Goal: Find specific page/section: Find specific page/section

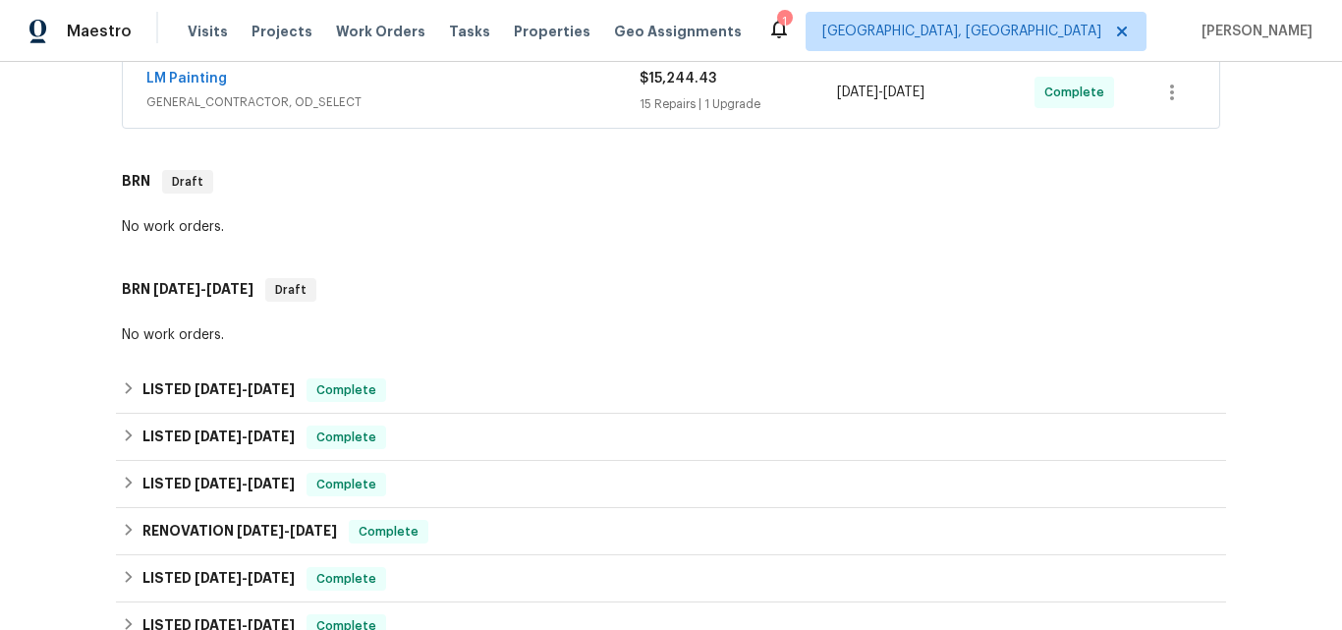
scroll to position [612, 0]
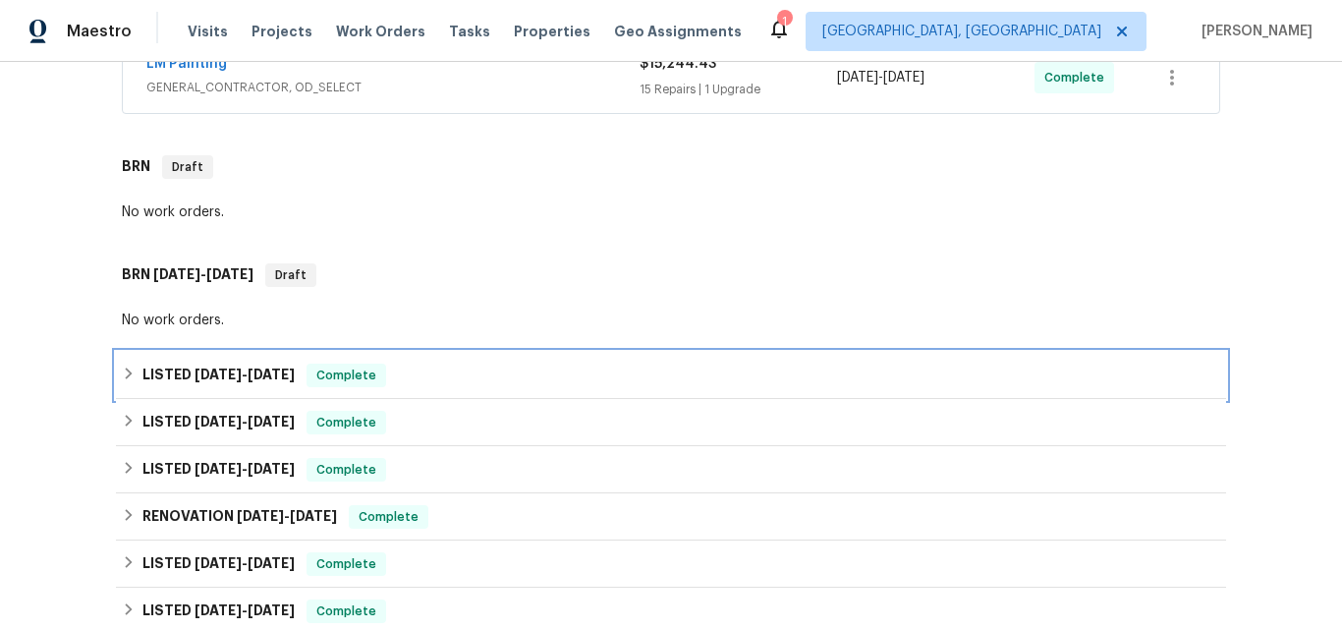
click at [226, 381] on h6 "LISTED 6/23/25 - 6/27/25" at bounding box center [218, 375] width 152 height 24
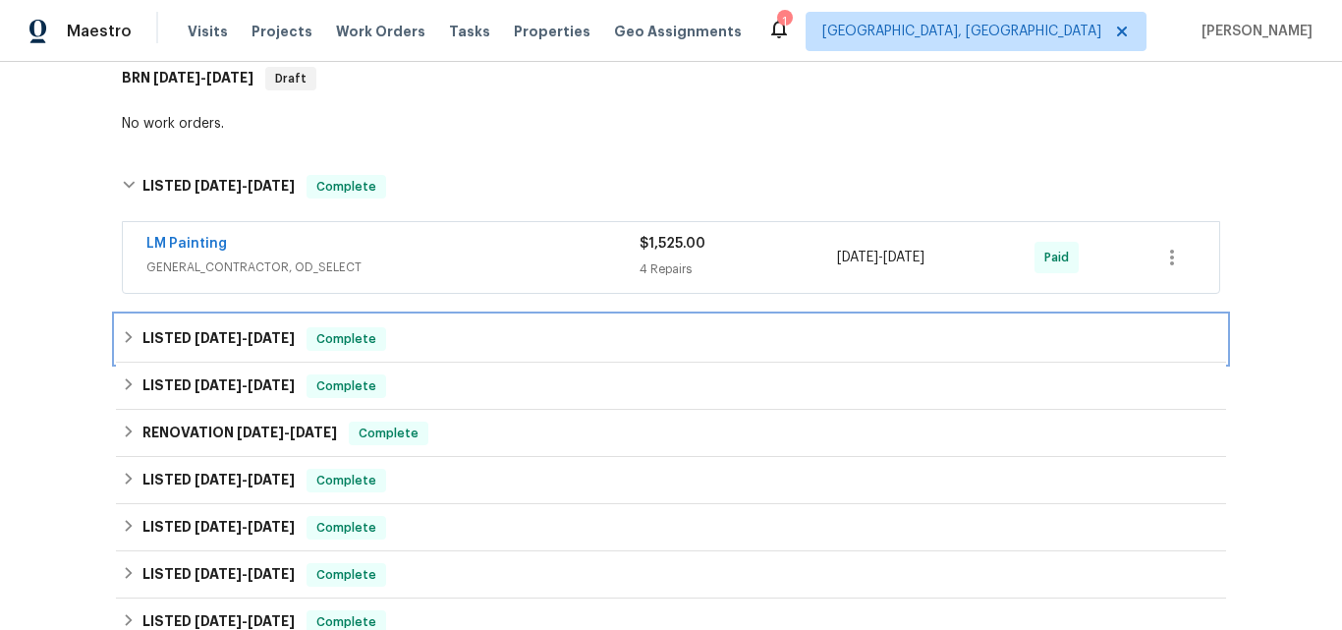
click at [232, 342] on span "5/12/25" at bounding box center [217, 338] width 47 height 14
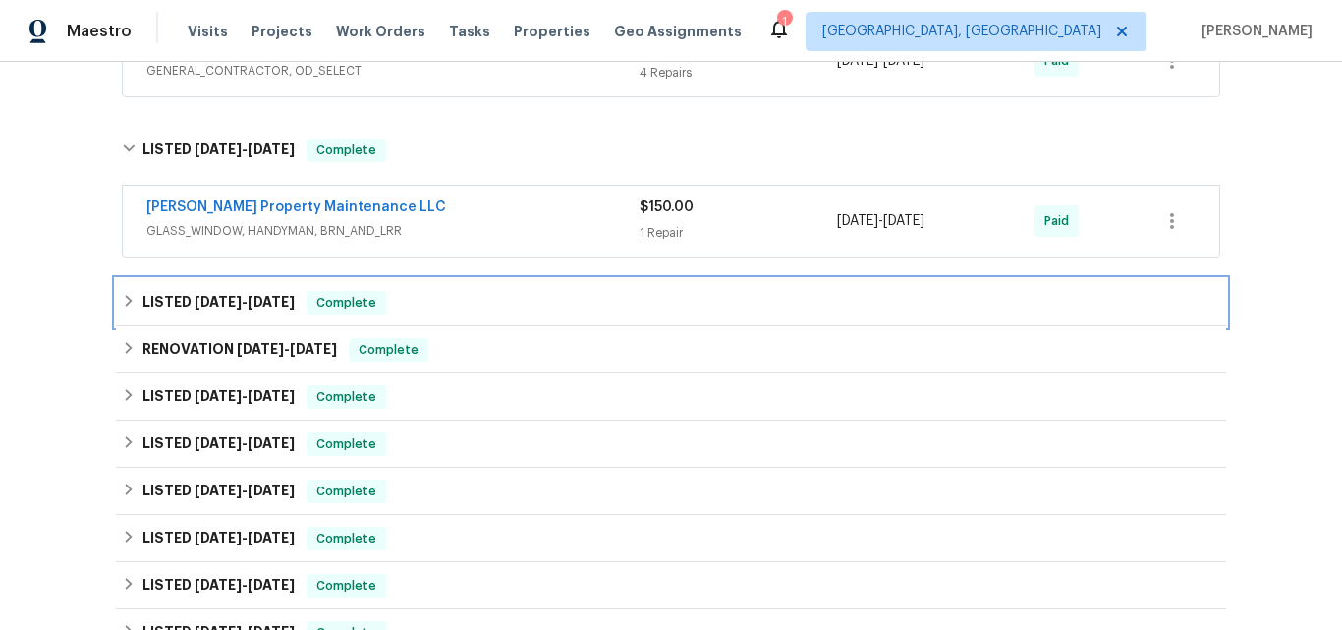
click at [223, 305] on span "4/23/25" at bounding box center [217, 302] width 47 height 14
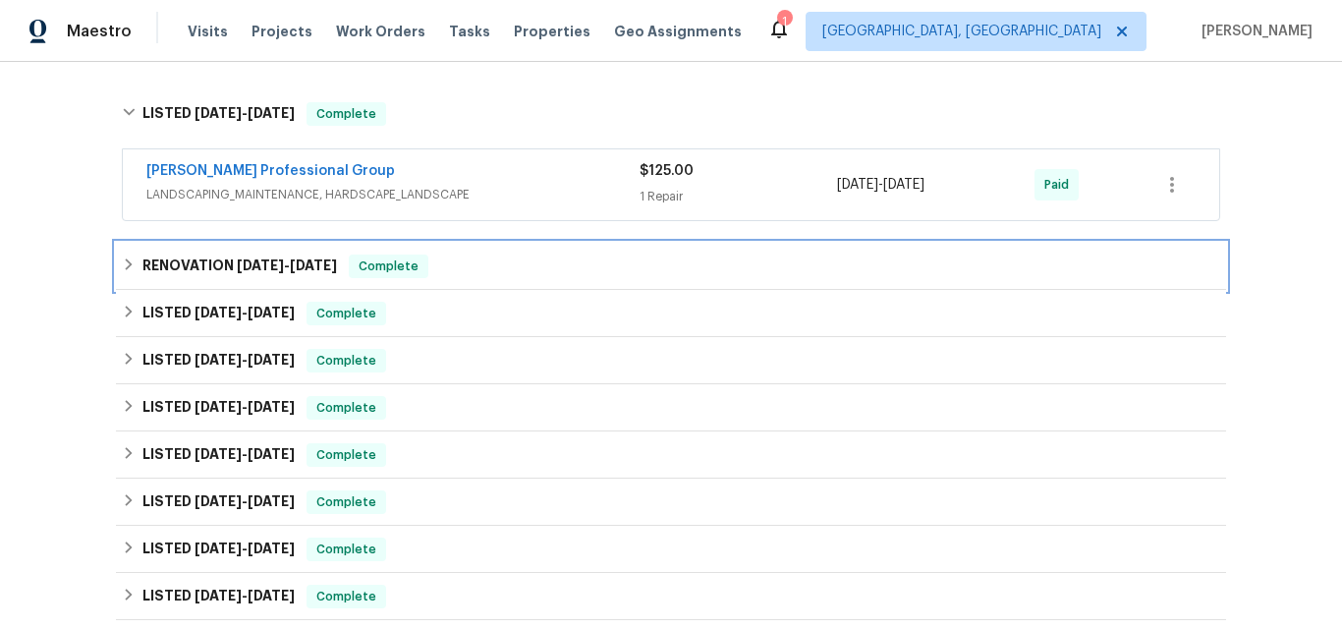
click at [198, 263] on h6 "RENOVATION 4/17/25 - 4/24/25" at bounding box center [239, 266] width 194 height 24
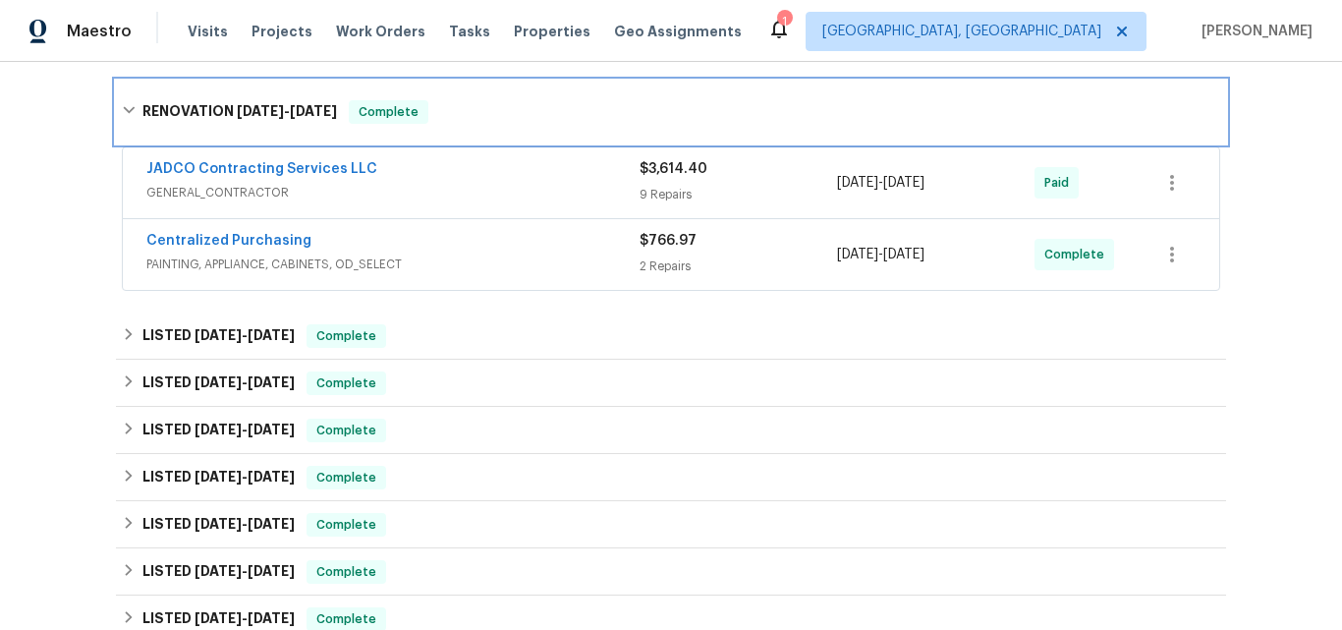
scroll to position [1398, 0]
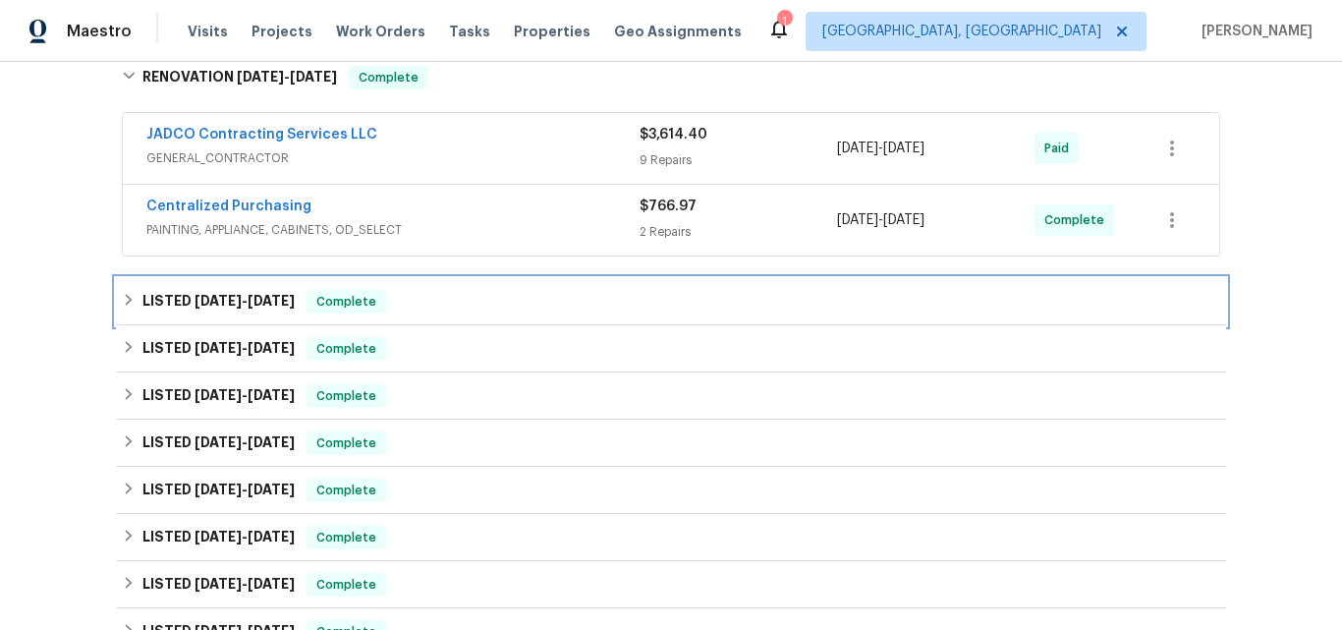
click at [213, 301] on span "3/18/25" at bounding box center [217, 301] width 47 height 14
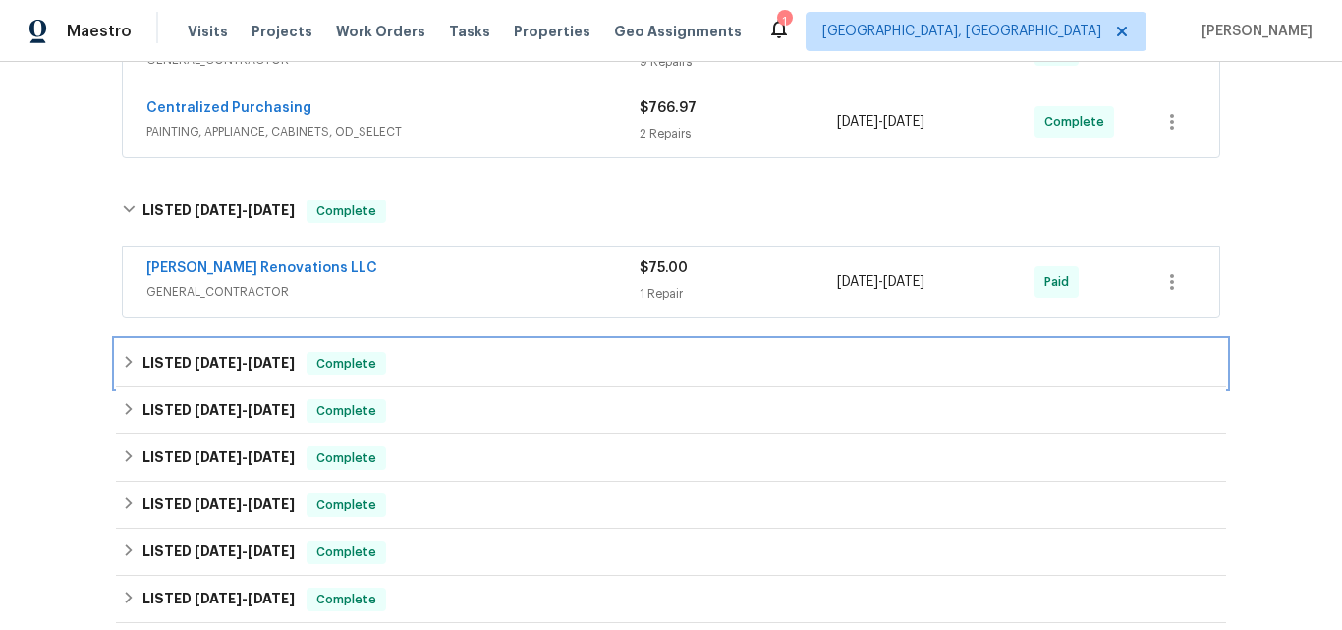
drag, startPoint x: 205, startPoint y: 354, endPoint x: 302, endPoint y: 298, distance: 111.4
click at [204, 354] on h6 "LISTED 1/14/25 - 1/17/25" at bounding box center [218, 364] width 152 height 24
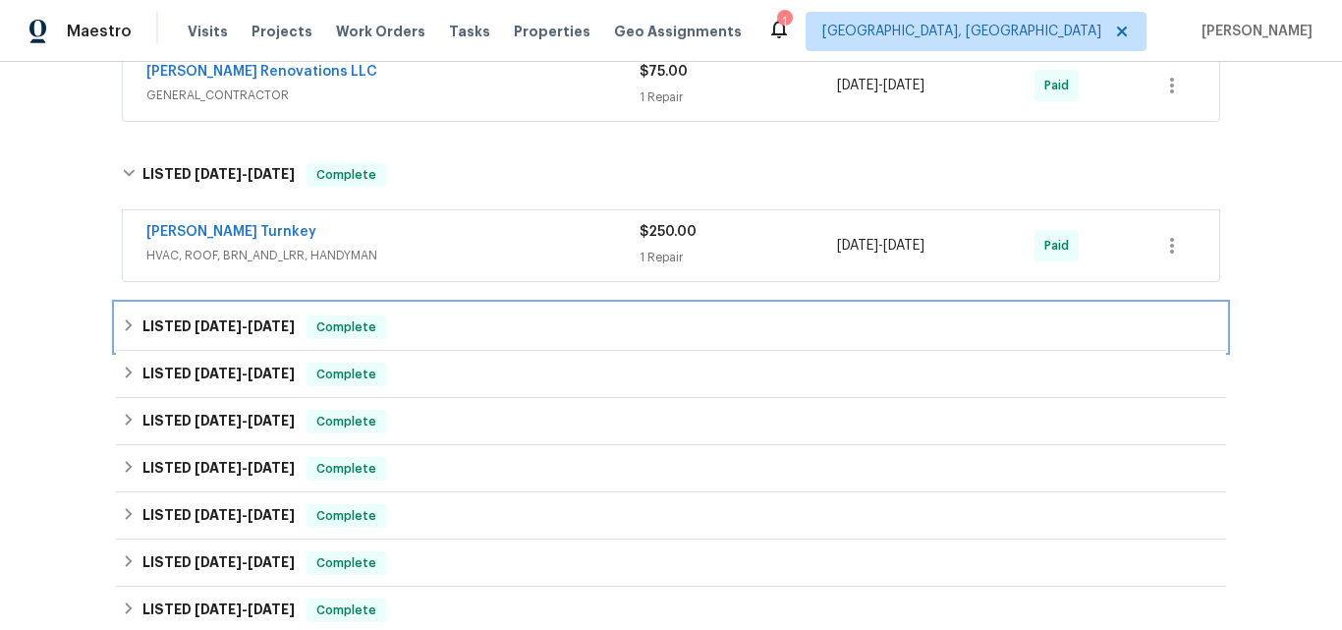
click at [195, 317] on h6 "LISTED 12/10/24 - 1/2/25" at bounding box center [218, 327] width 152 height 24
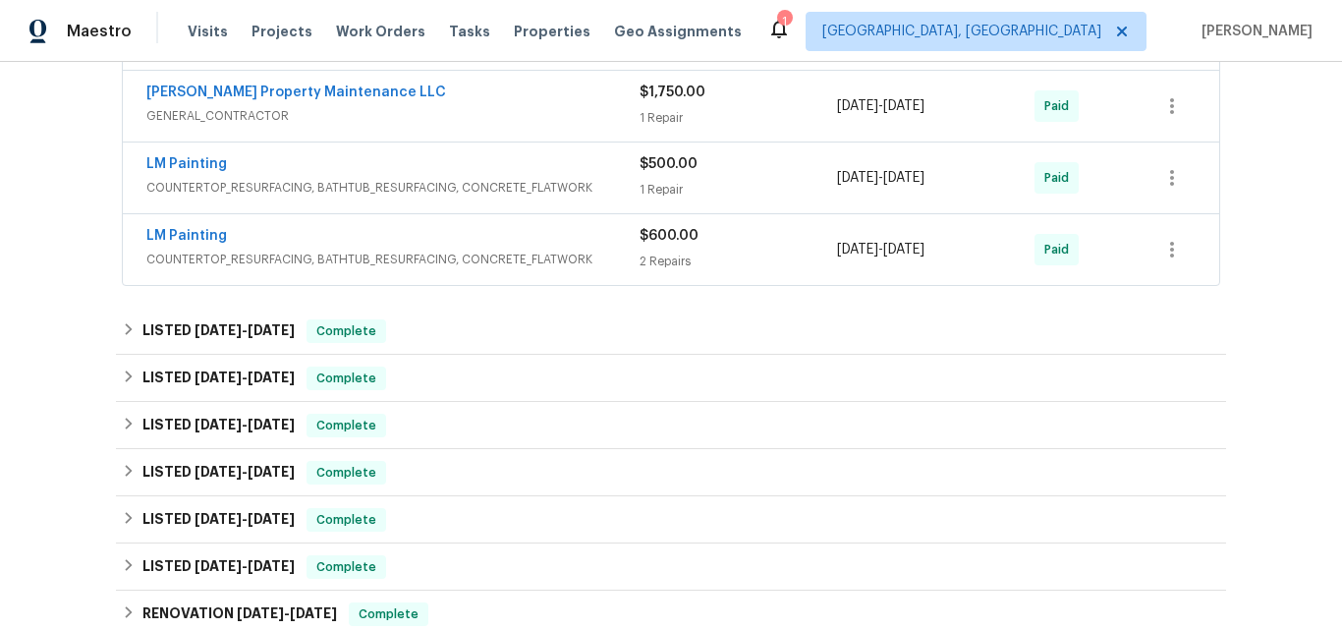
scroll to position [2085, 0]
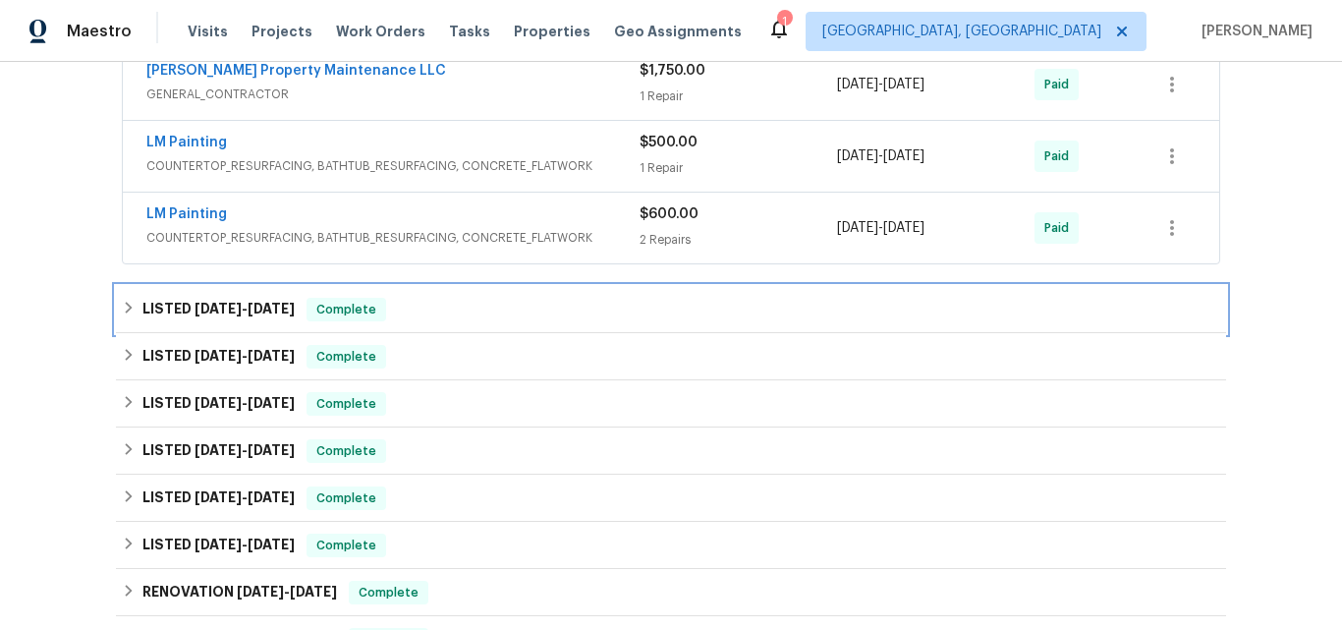
click at [217, 308] on span "8/9/24" at bounding box center [217, 309] width 47 height 14
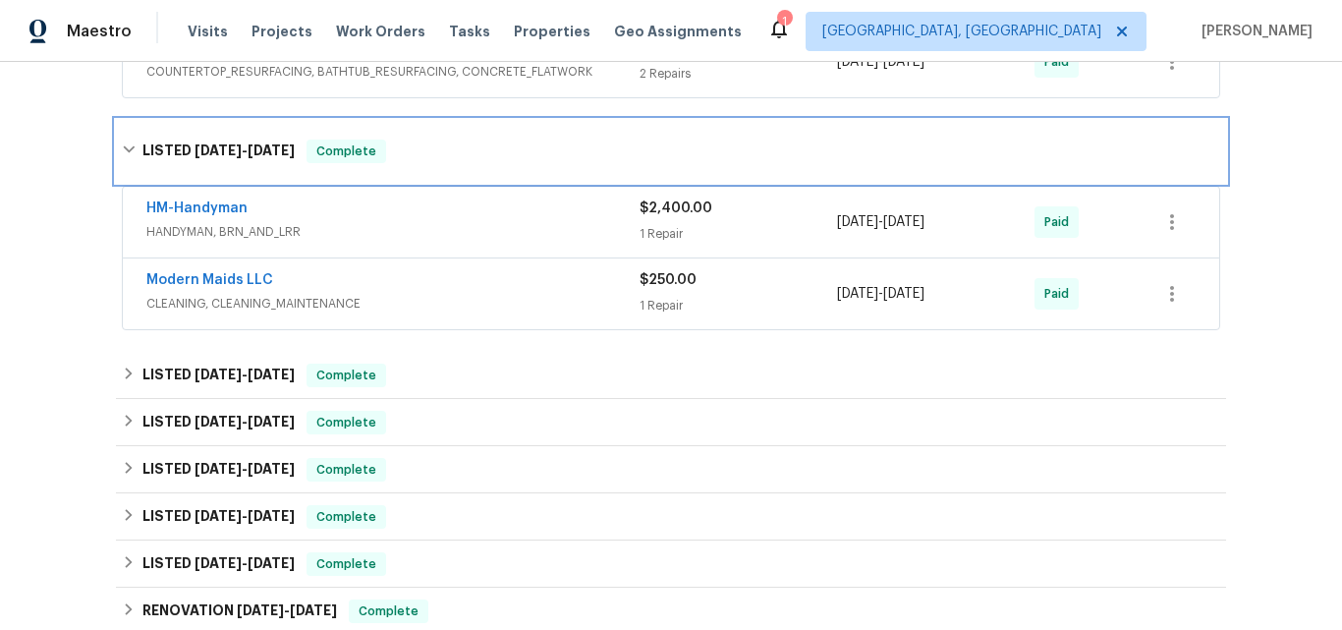
scroll to position [2282, 0]
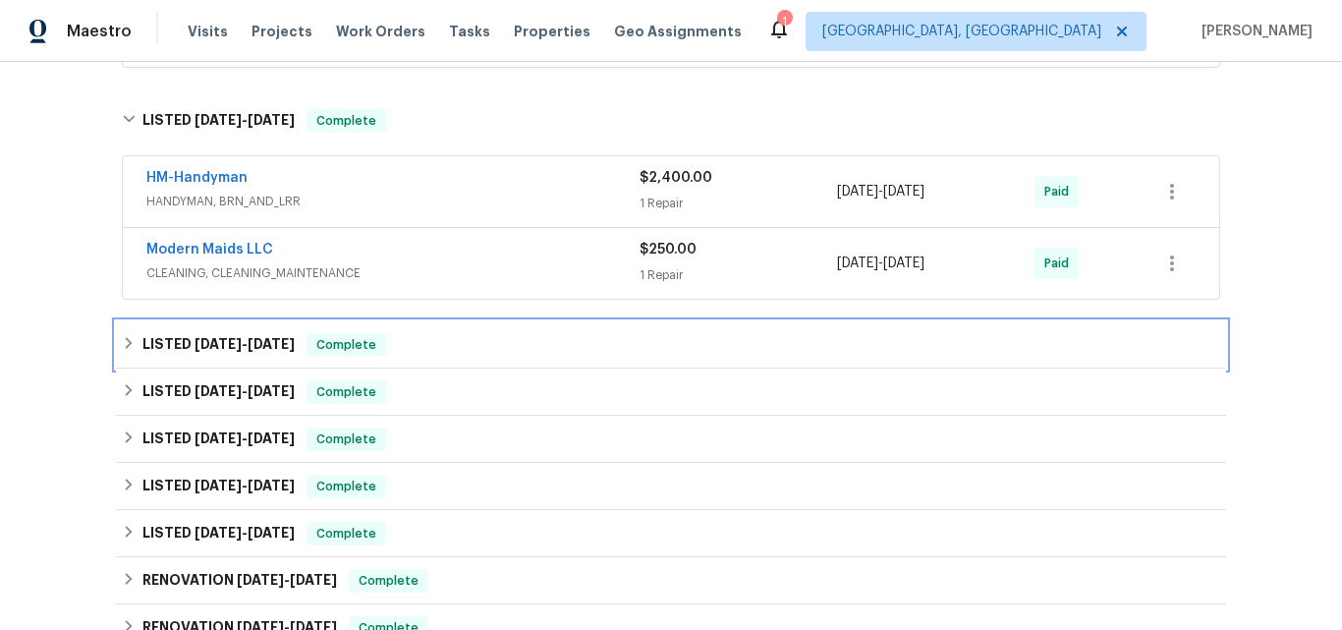
click at [194, 338] on span "3/31/24" at bounding box center [217, 344] width 47 height 14
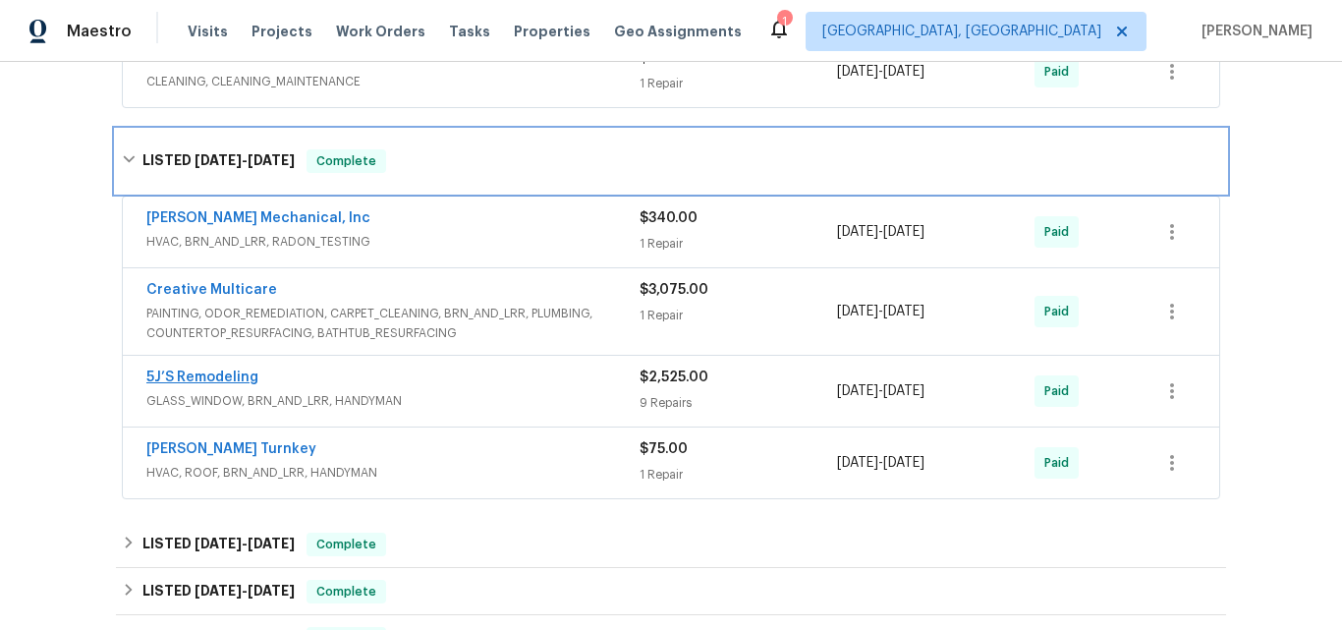
scroll to position [2478, 0]
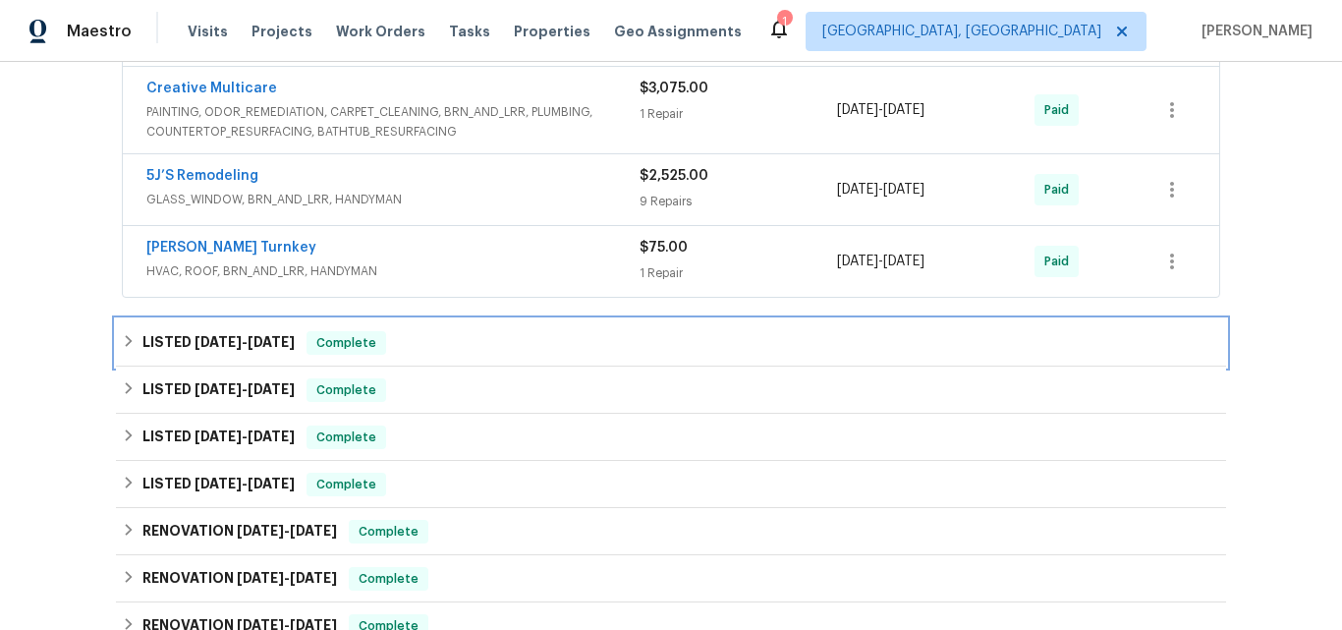
click at [164, 346] on h6 "LISTED 3/17/24 - 3/17/24" at bounding box center [218, 343] width 152 height 24
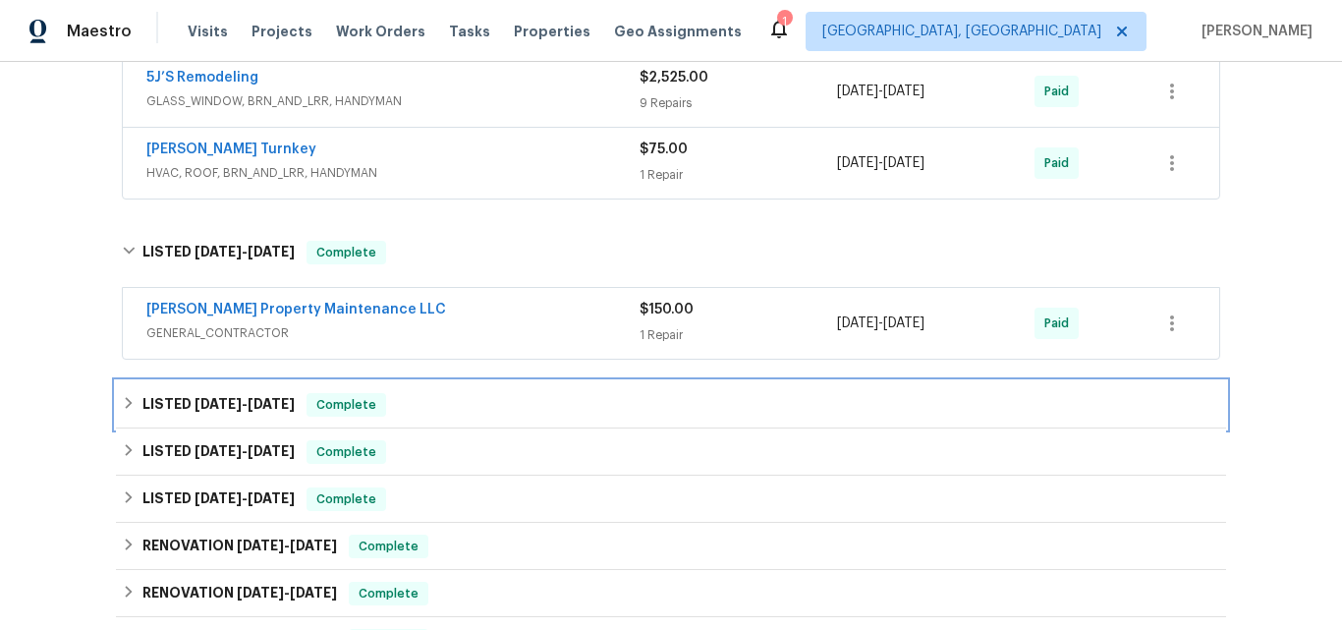
drag, startPoint x: 183, startPoint y: 402, endPoint x: 211, endPoint y: 352, distance: 57.6
click at [182, 403] on h6 "LISTED 1/29/24 - 2/6/24" at bounding box center [218, 405] width 152 height 24
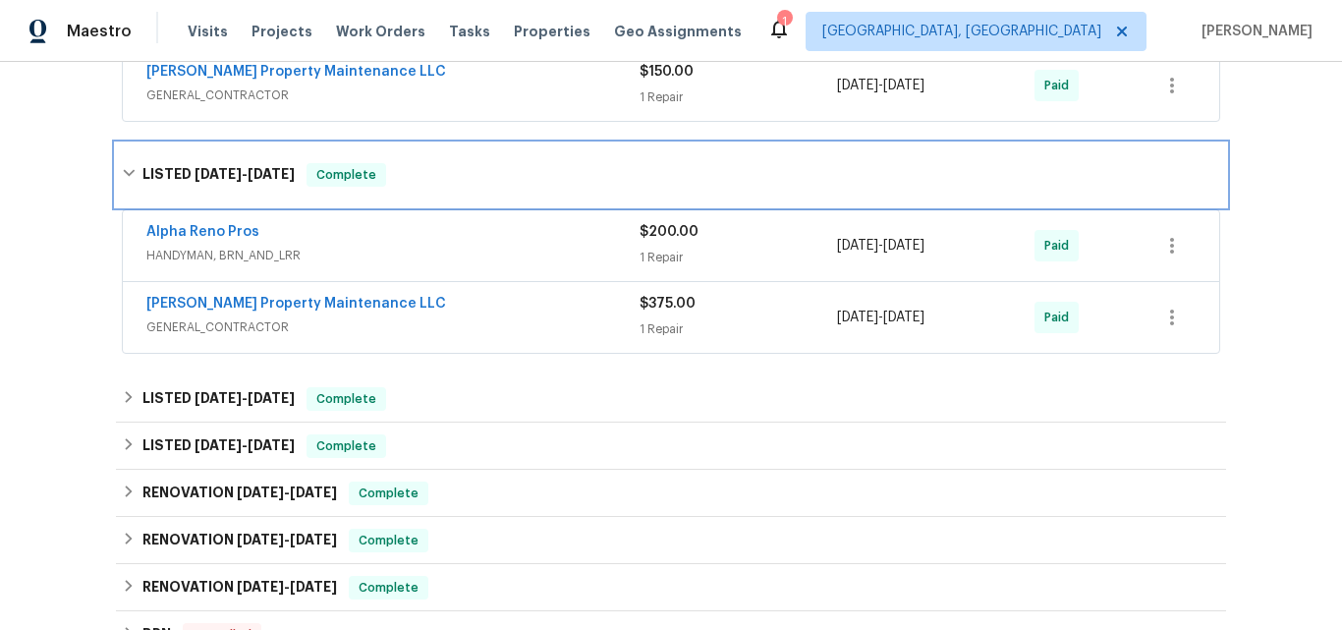
scroll to position [3068, 0]
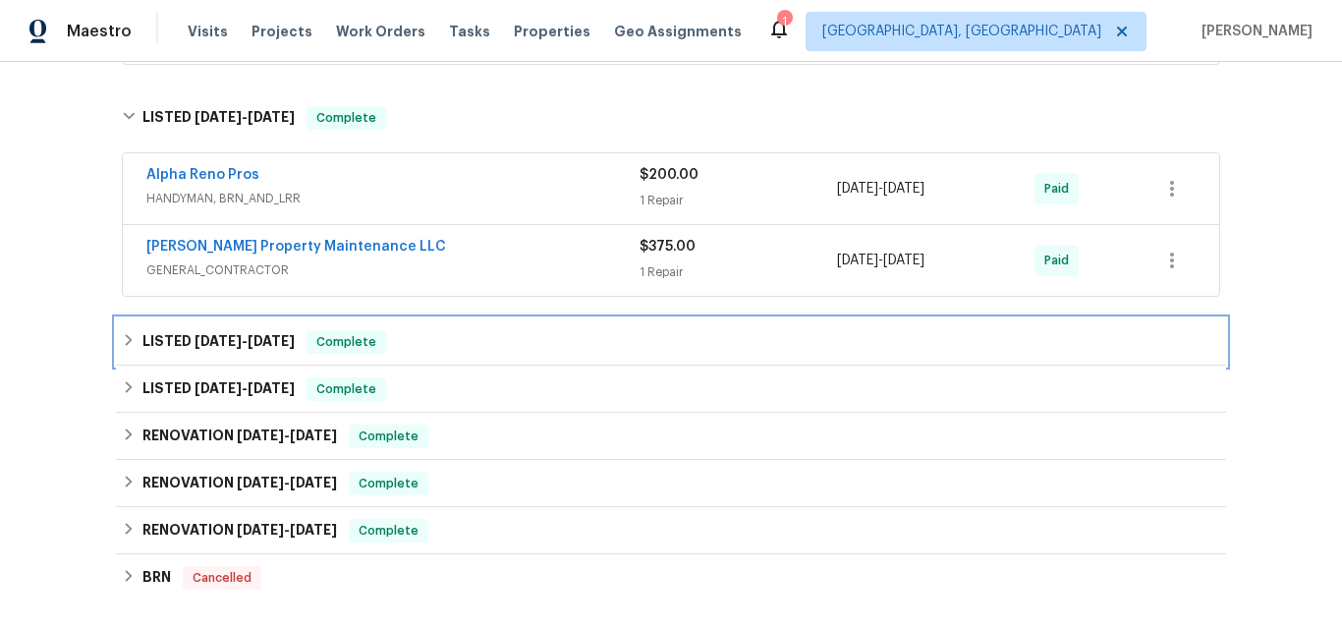
click at [197, 335] on span "1/28/24" at bounding box center [217, 341] width 47 height 14
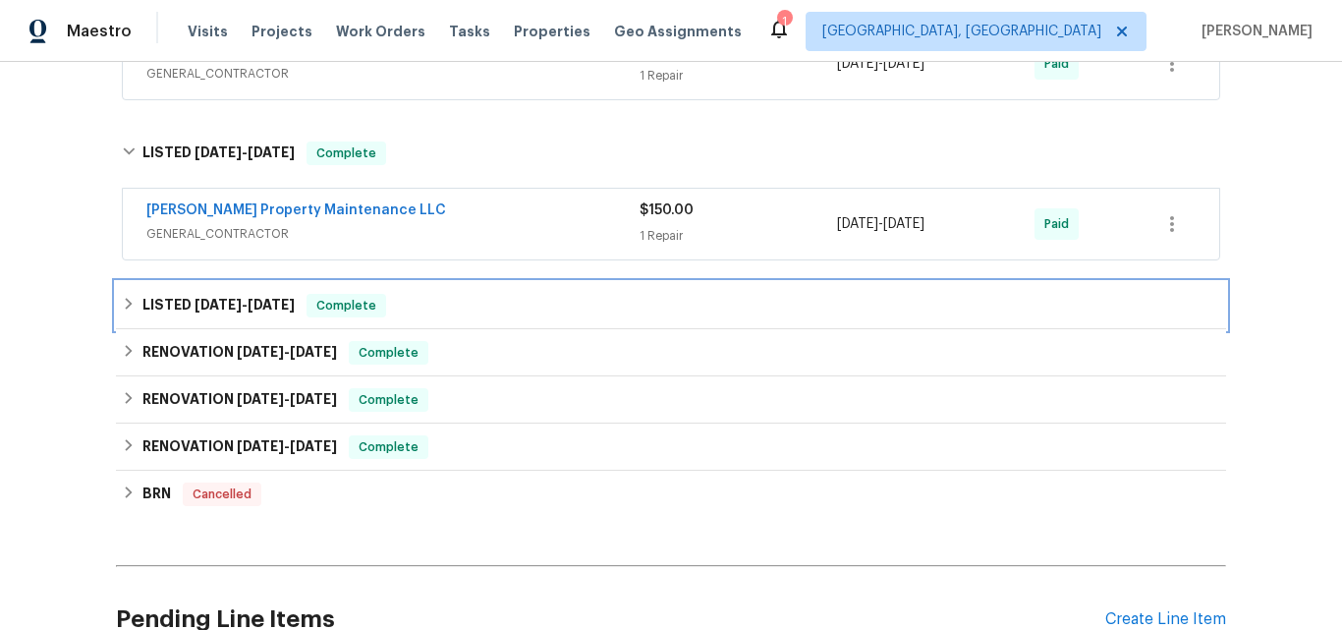
click at [194, 302] on span "12/28/23" at bounding box center [217, 305] width 47 height 14
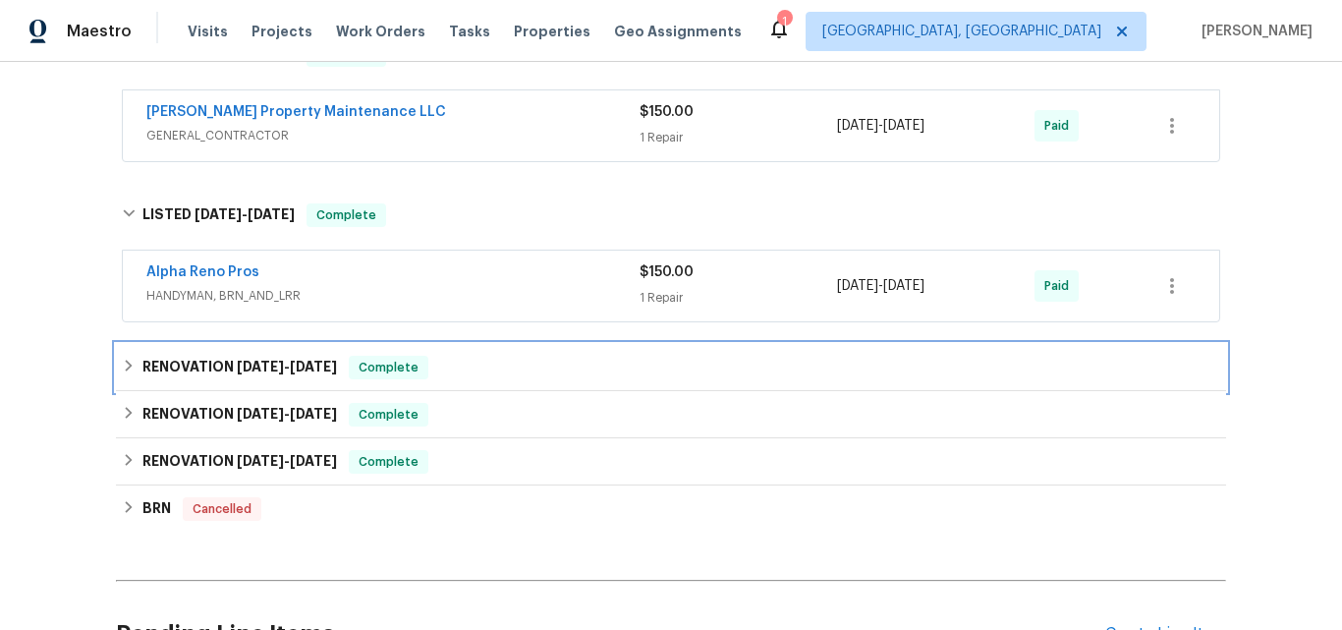
drag, startPoint x: 205, startPoint y: 364, endPoint x: 261, endPoint y: 309, distance: 78.5
click at [204, 364] on h6 "RENOVATION 12/11/23 - 12/12/23" at bounding box center [239, 368] width 194 height 24
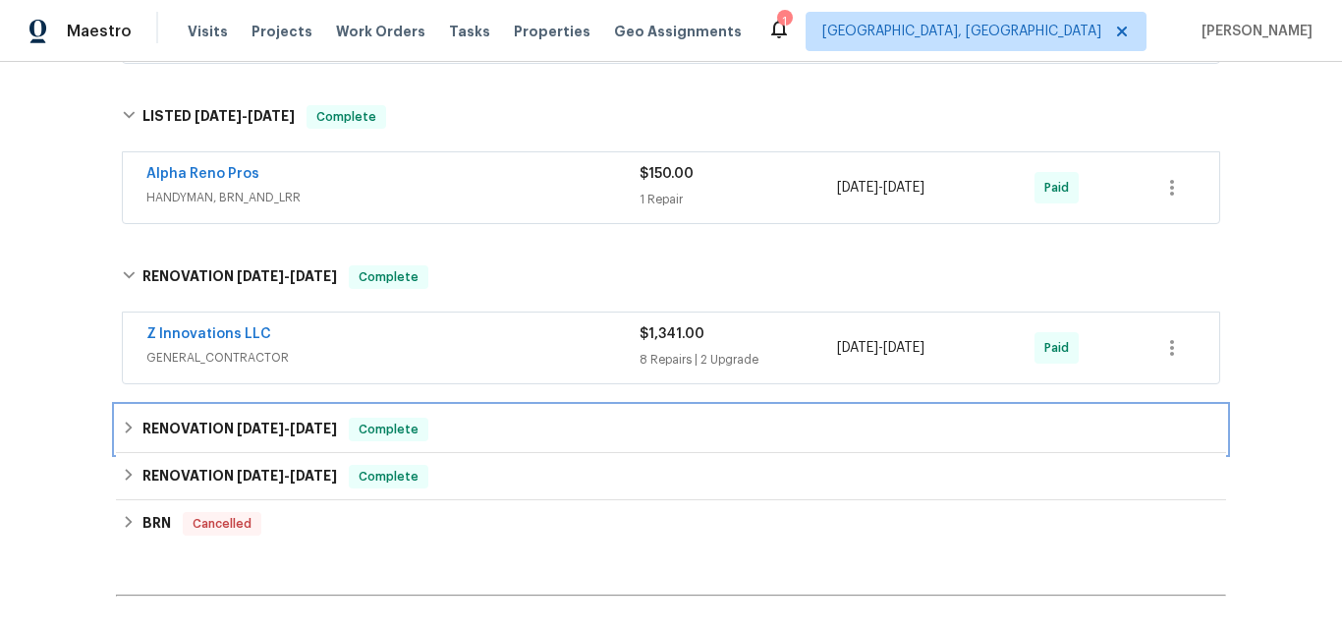
click at [197, 422] on h6 "RENOVATION 10/25/23 - 12/9/23" at bounding box center [239, 429] width 194 height 24
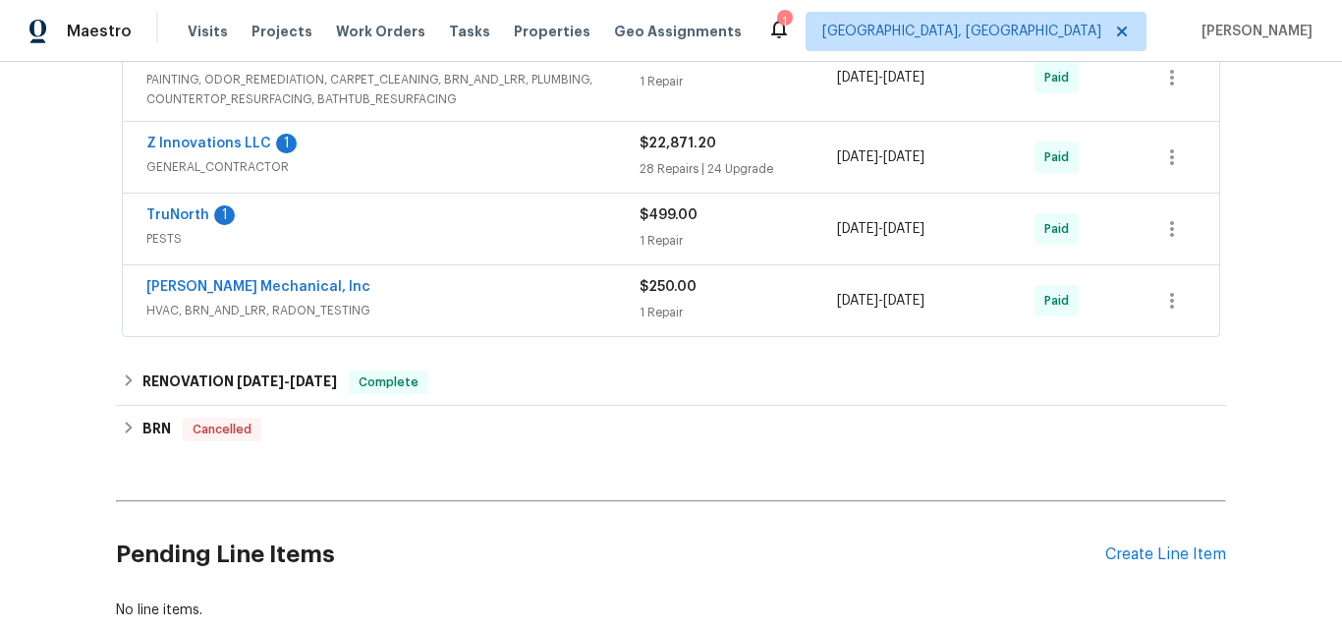
scroll to position [4148, 0]
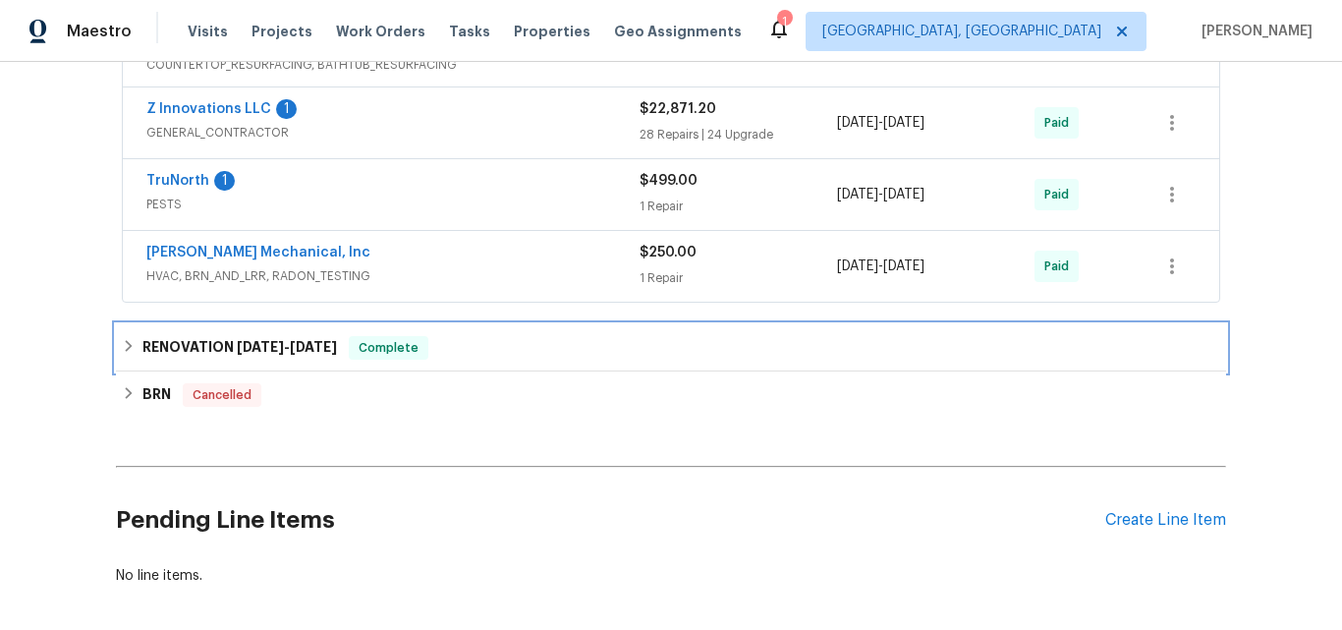
drag, startPoint x: 246, startPoint y: 350, endPoint x: 265, endPoint y: 341, distance: 21.5
click at [245, 350] on span "4/13/21" at bounding box center [260, 347] width 47 height 14
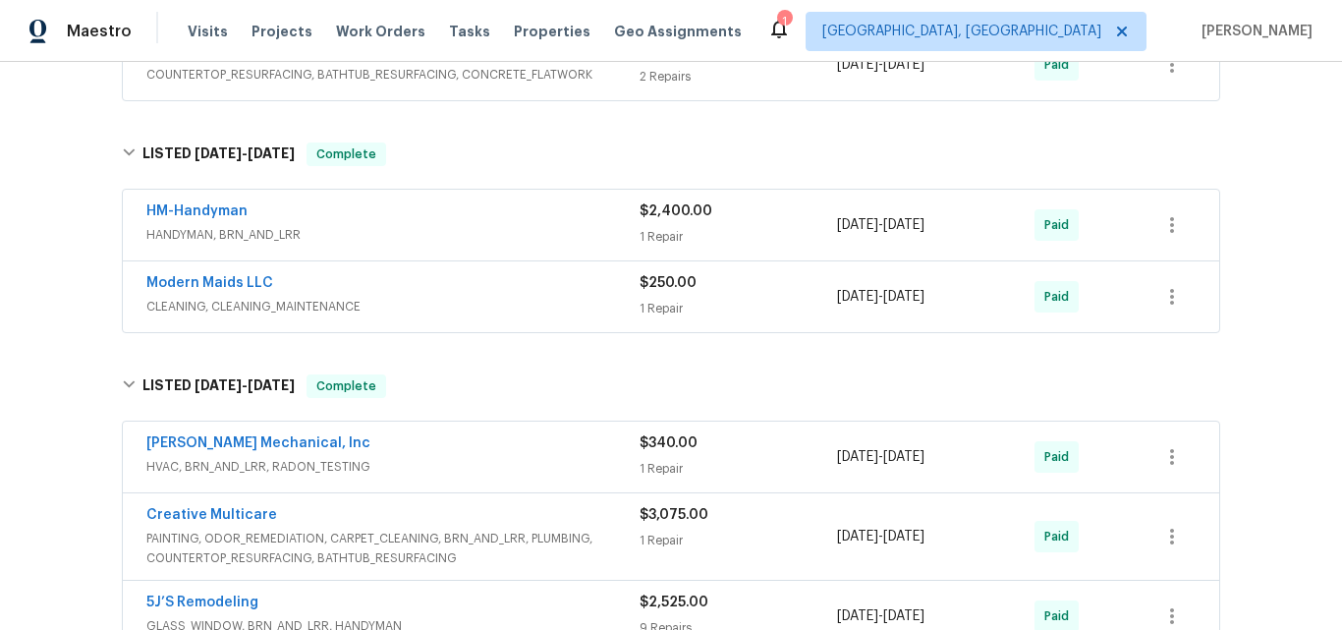
scroll to position [2259, 0]
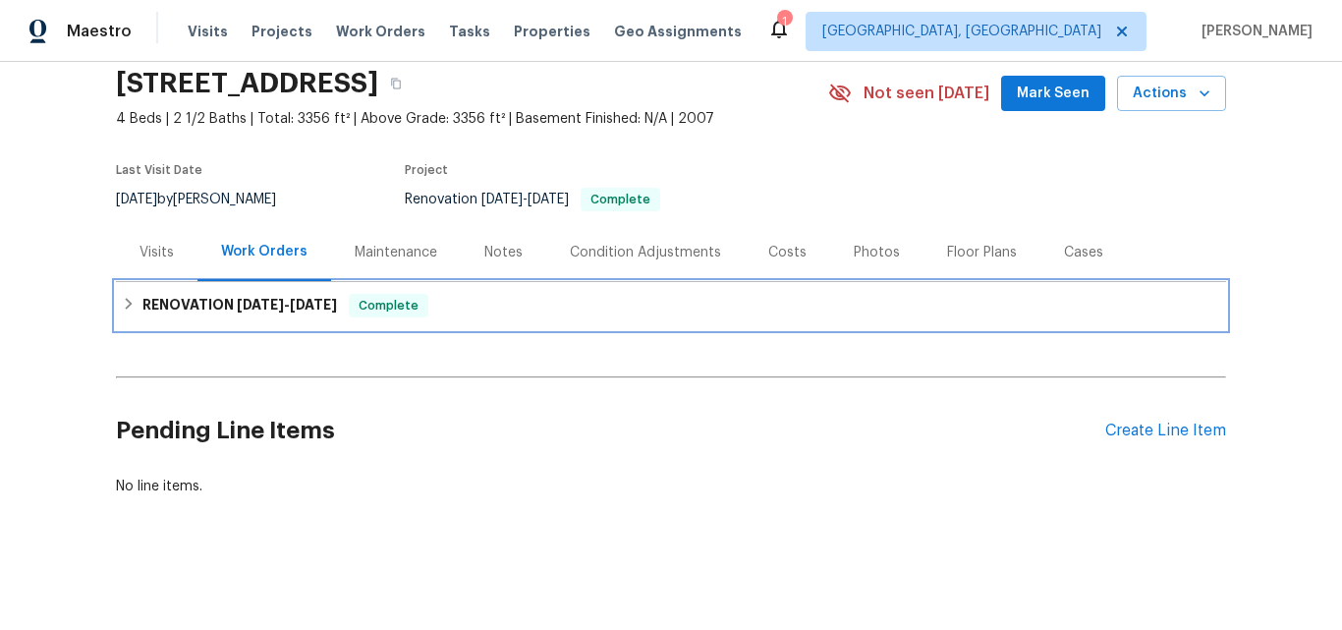
click at [237, 298] on span "[DATE]" at bounding box center [260, 305] width 47 height 14
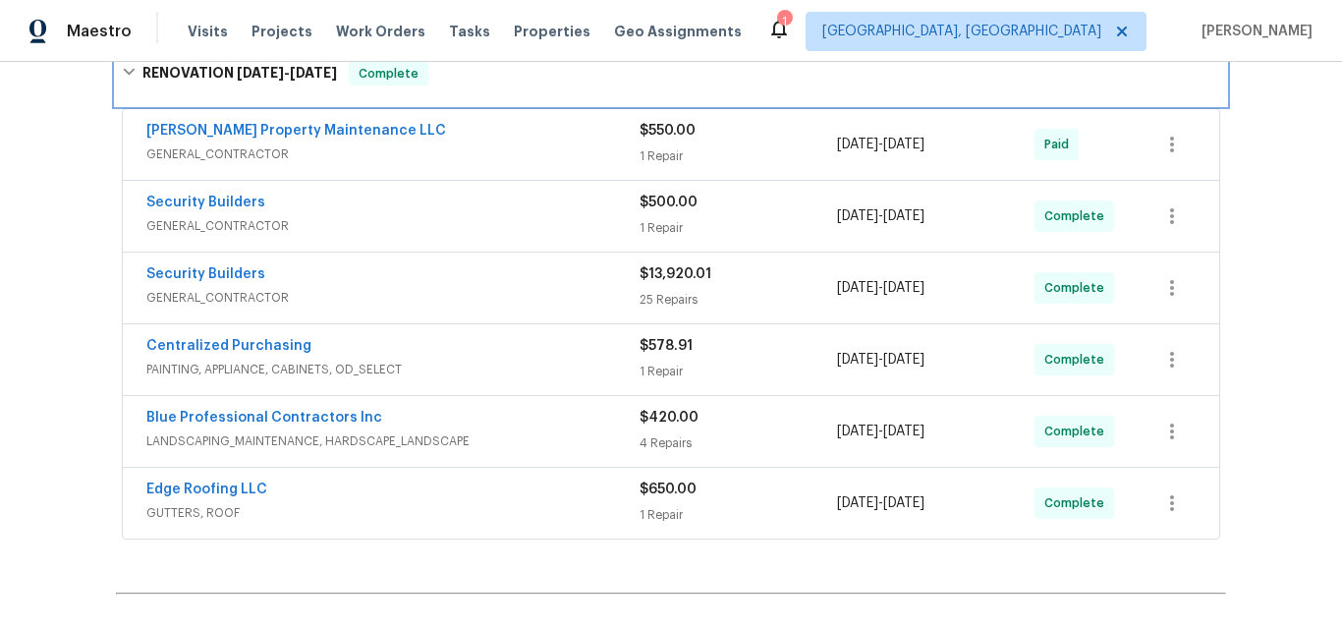
scroll to position [286, 0]
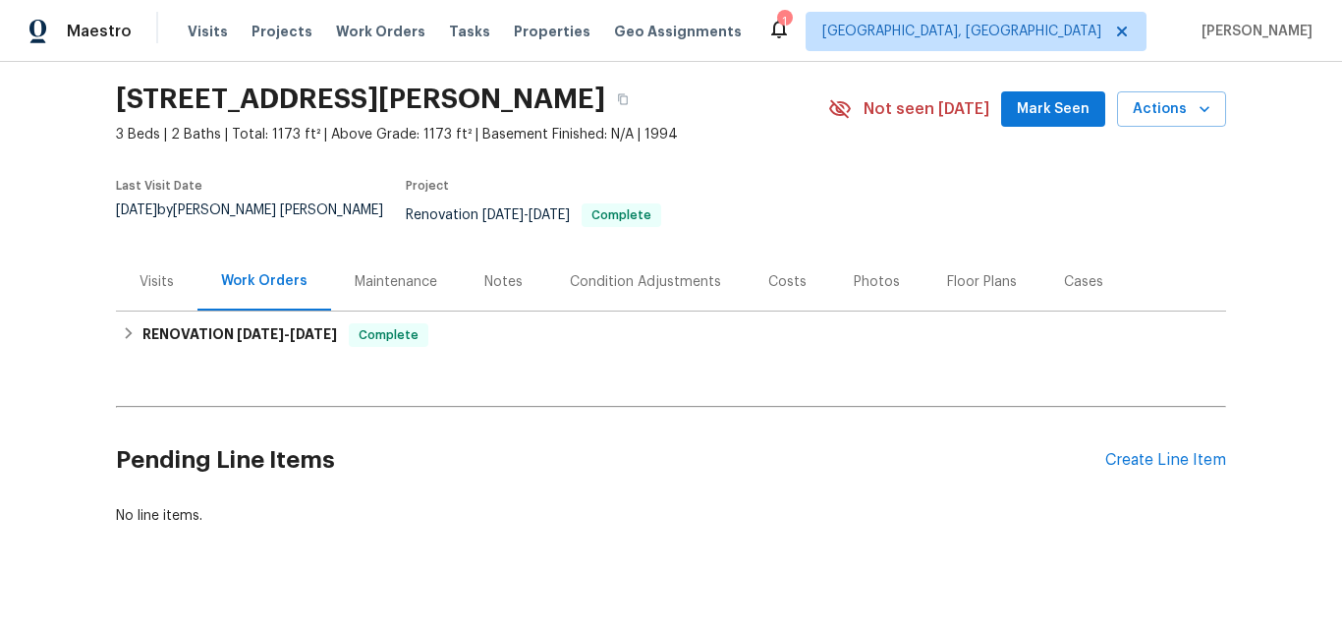
scroll to position [89, 0]
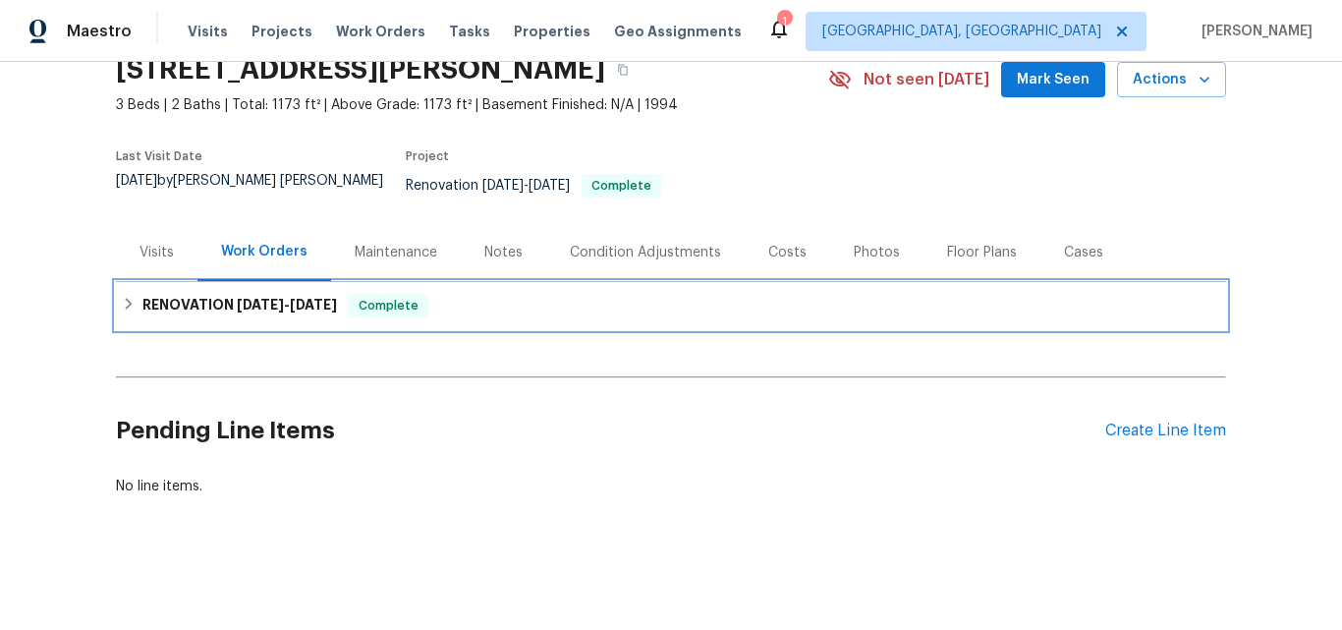
click at [237, 298] on span "8/29/25" at bounding box center [260, 305] width 47 height 14
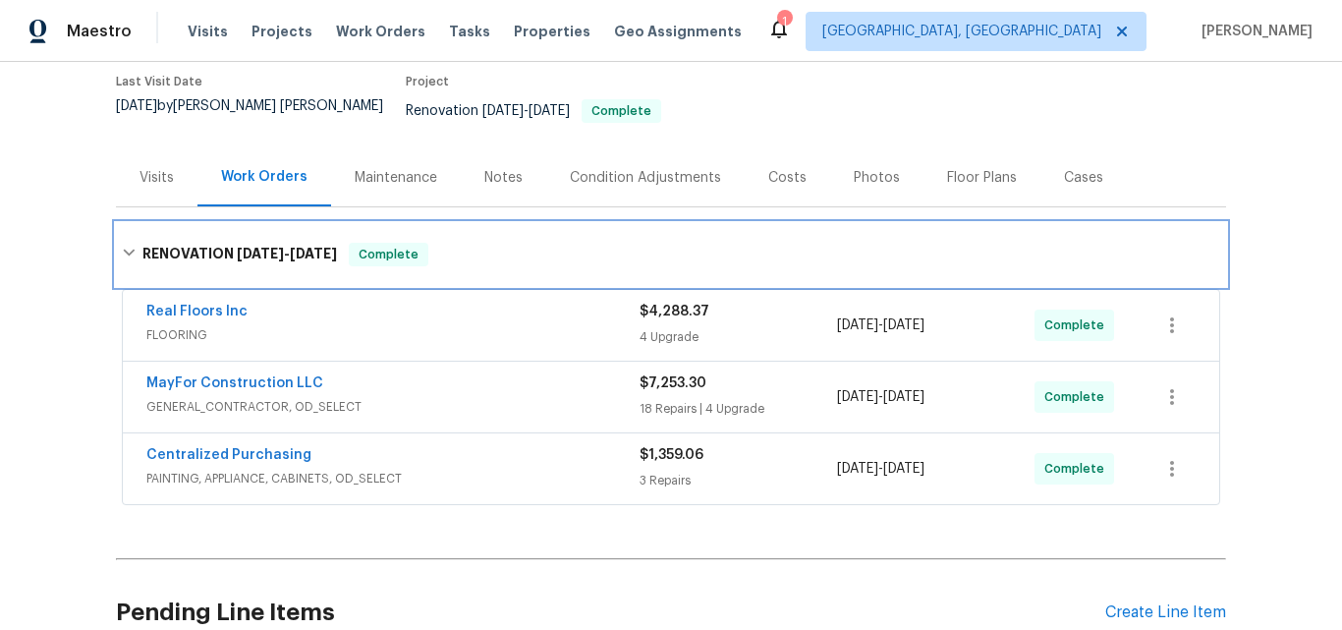
scroll to position [286, 0]
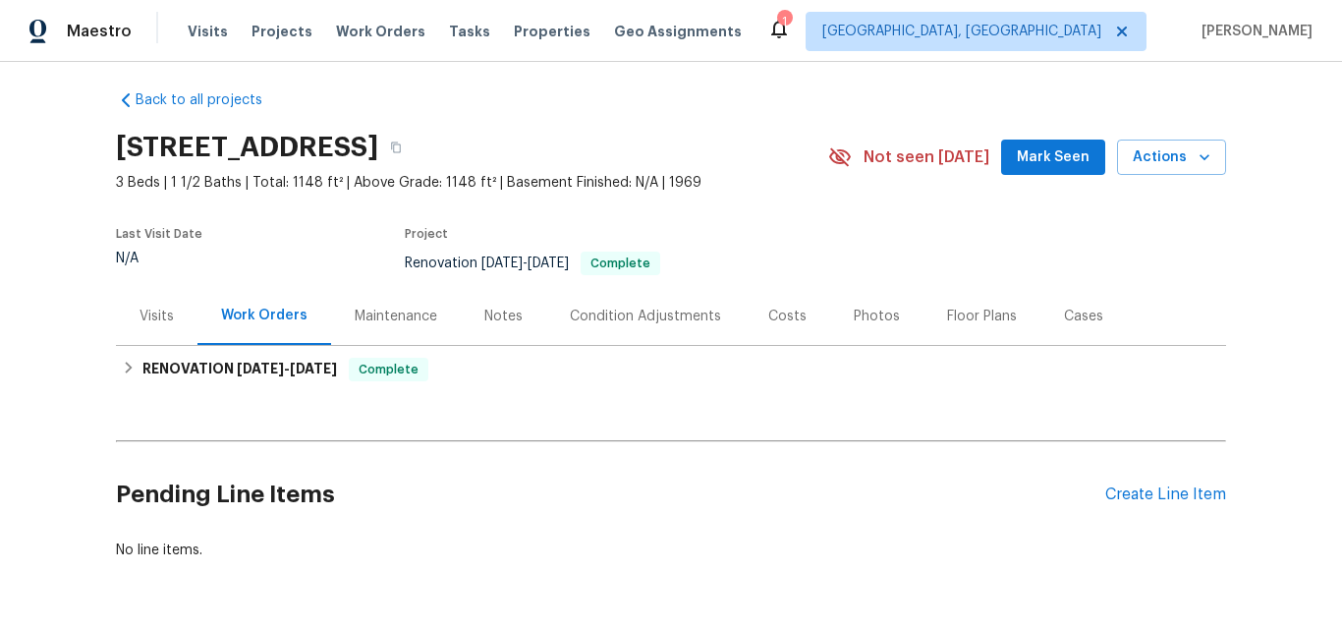
scroll to position [13, 0]
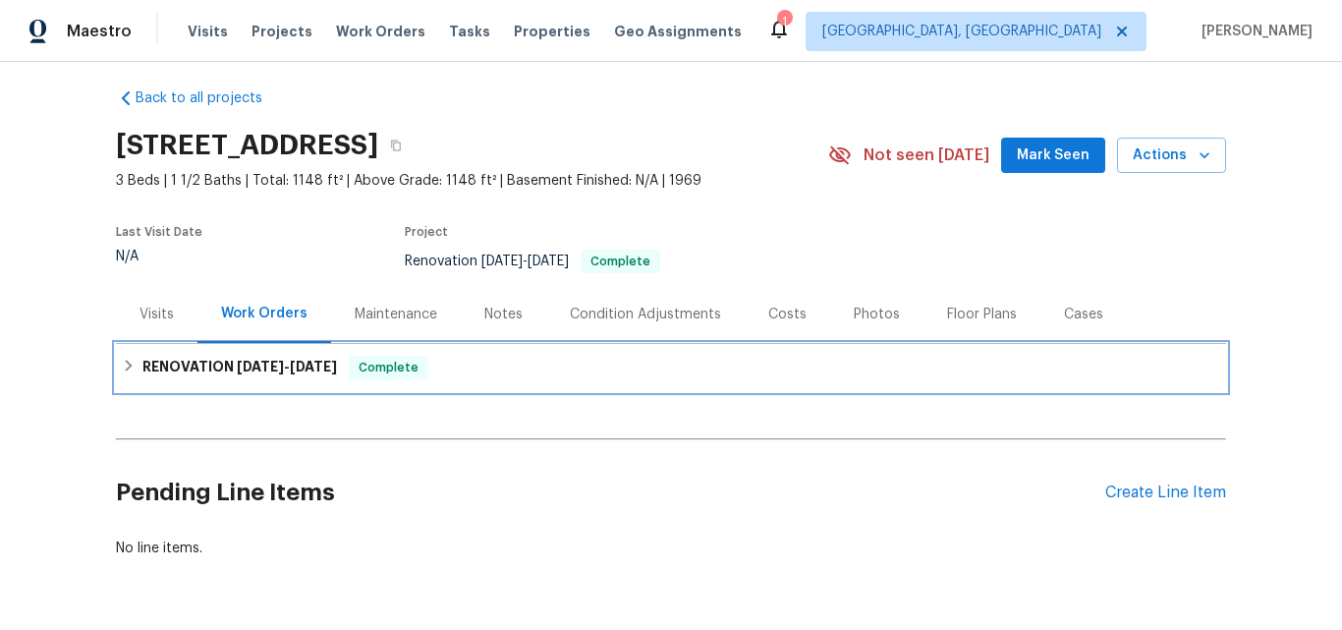
click at [197, 363] on h6 "RENOVATION 8/19/25 - 9/2/25" at bounding box center [239, 368] width 194 height 24
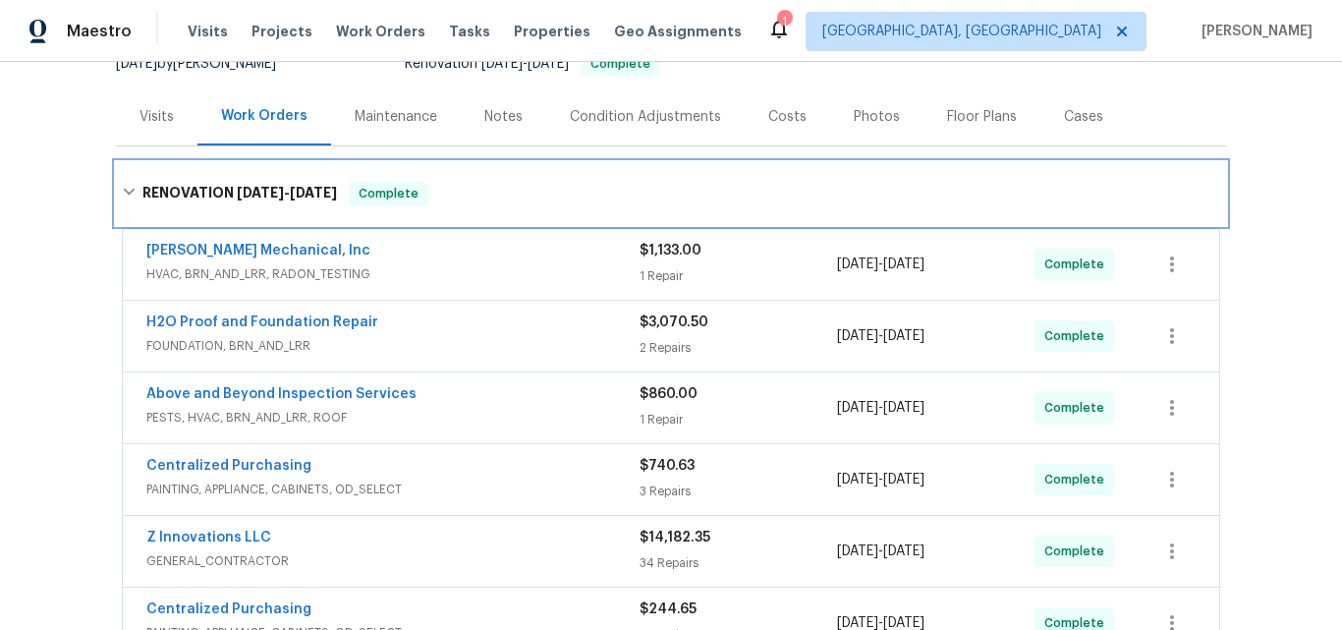
scroll to position [209, 0]
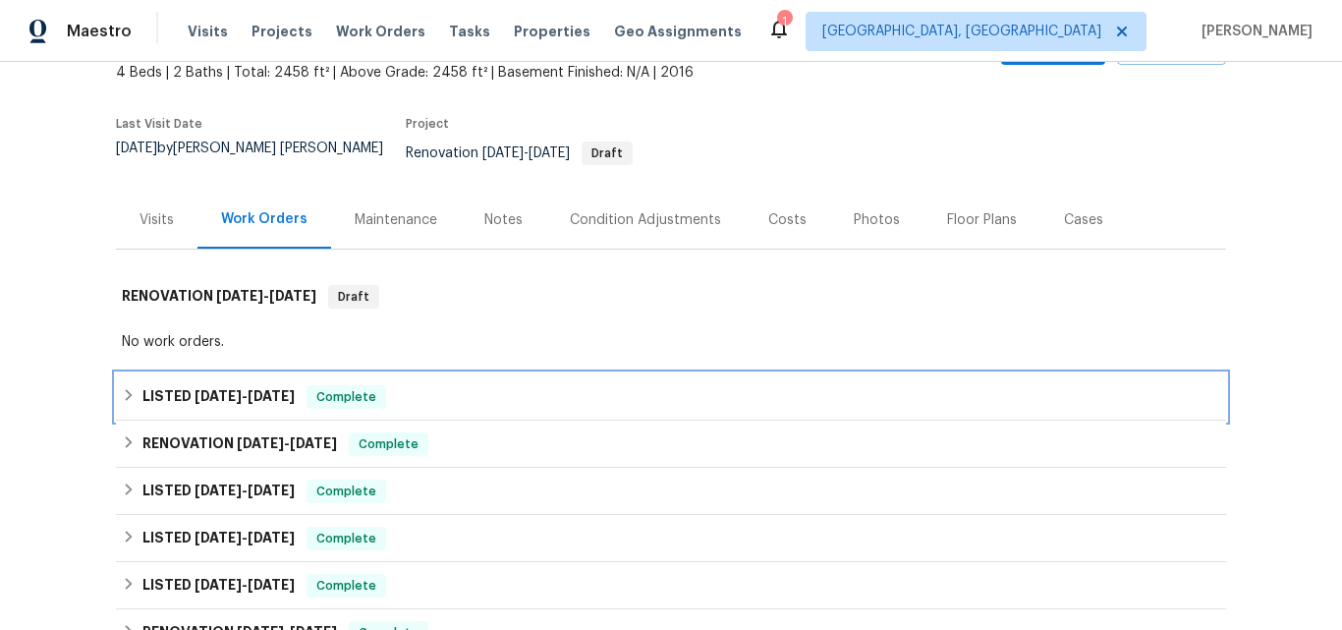
drag, startPoint x: 205, startPoint y: 387, endPoint x: 324, endPoint y: 347, distance: 125.5
click at [205, 389] on span "8/20/25" at bounding box center [217, 396] width 47 height 14
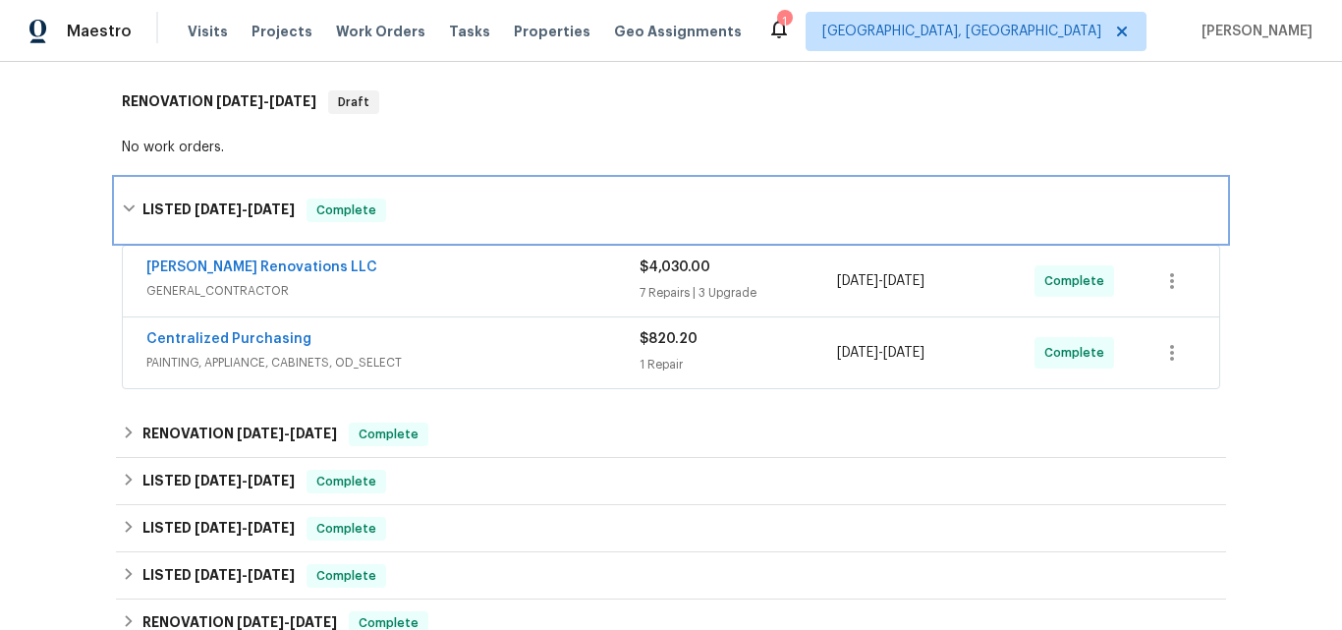
scroll to position [317, 0]
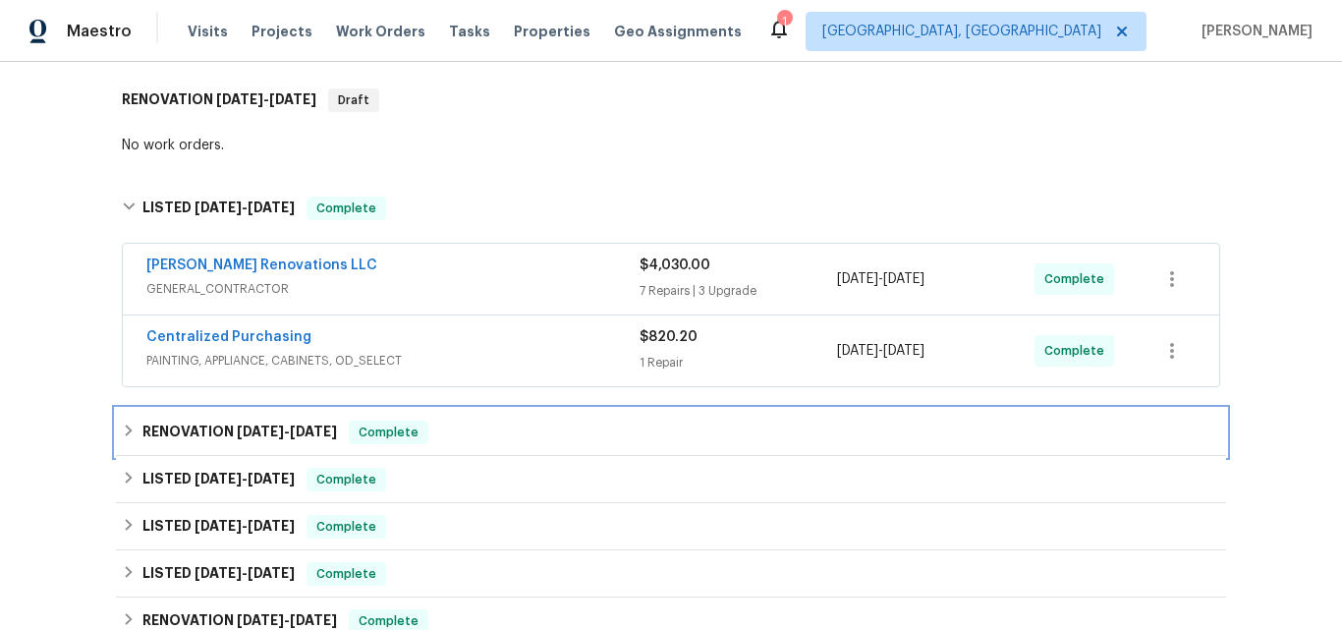
click at [181, 420] on h6 "RENOVATION 8/15/25 - 8/15/25" at bounding box center [239, 432] width 194 height 24
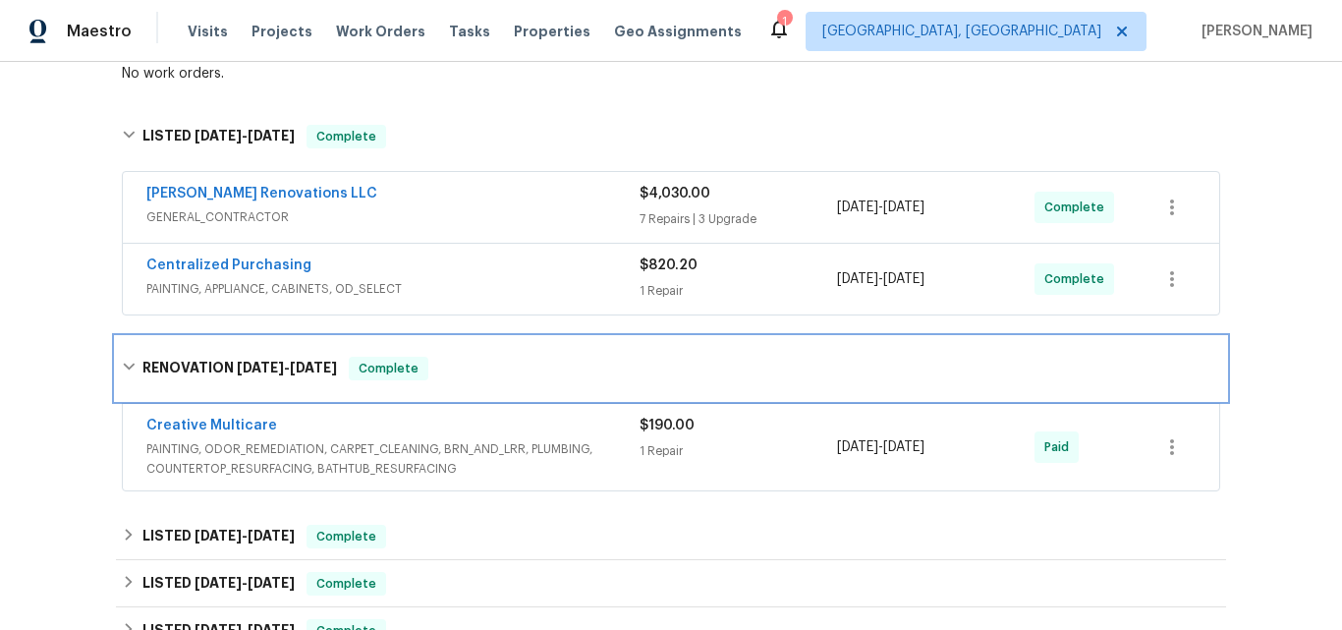
scroll to position [514, 0]
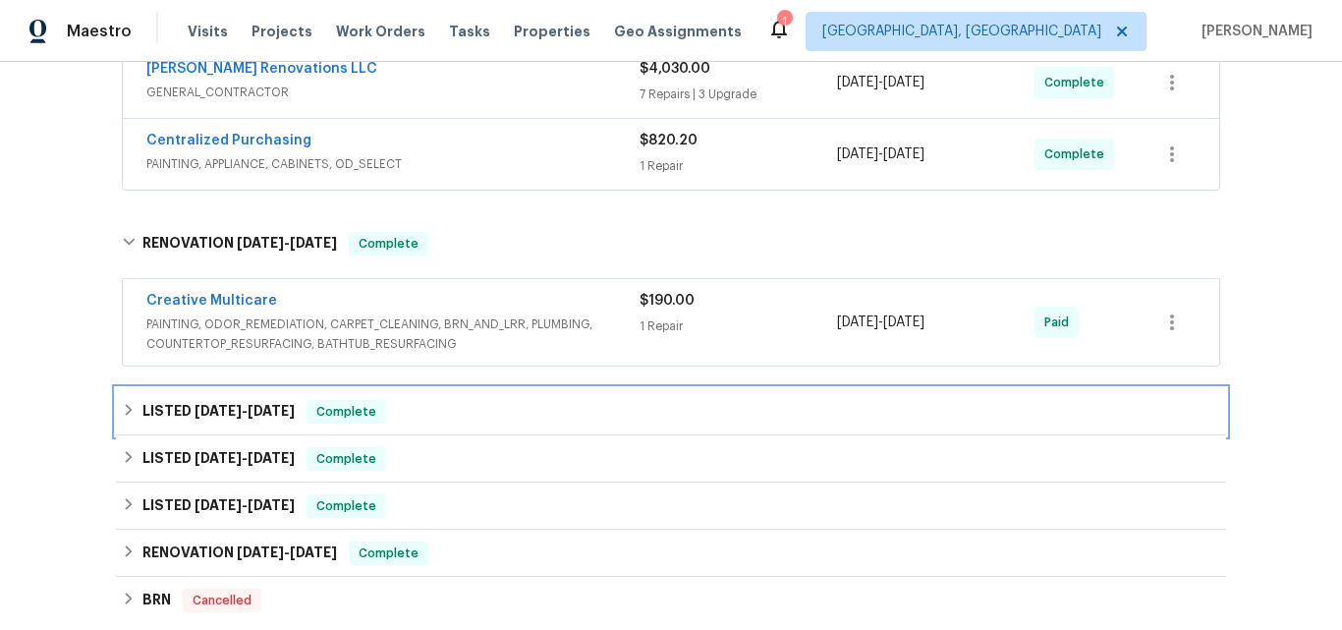
click at [178, 400] on h6 "LISTED 7/1/25 - 7/9/25" at bounding box center [218, 412] width 152 height 24
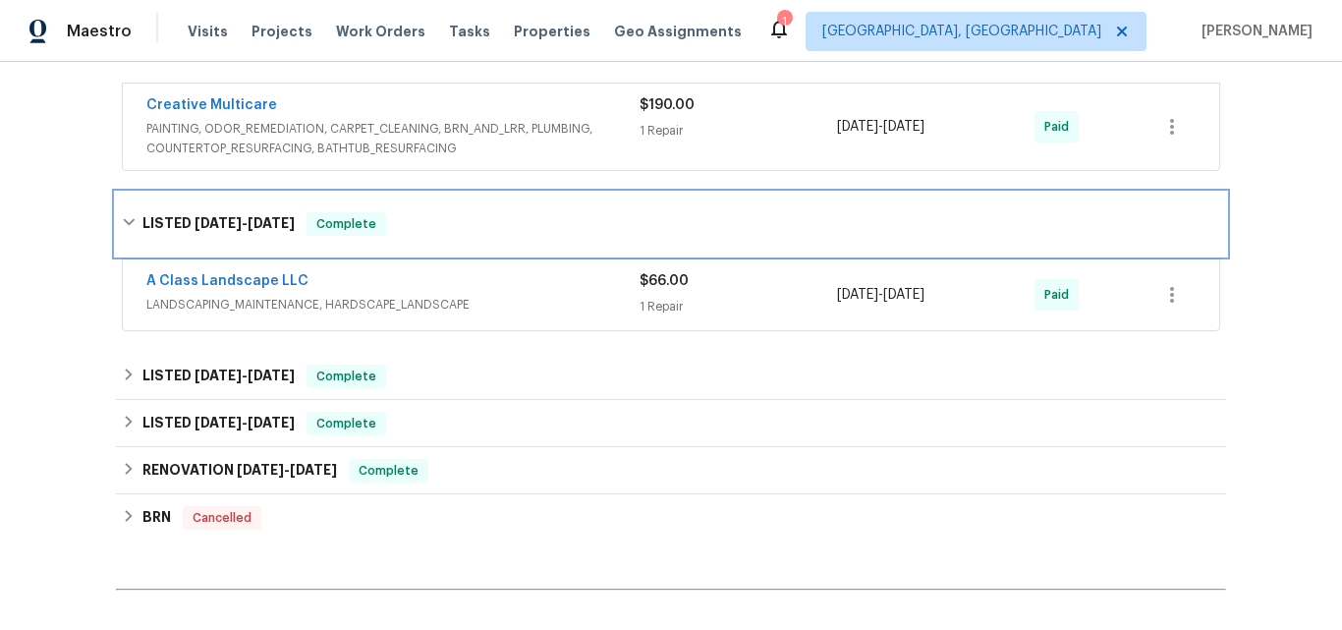
scroll to position [710, 0]
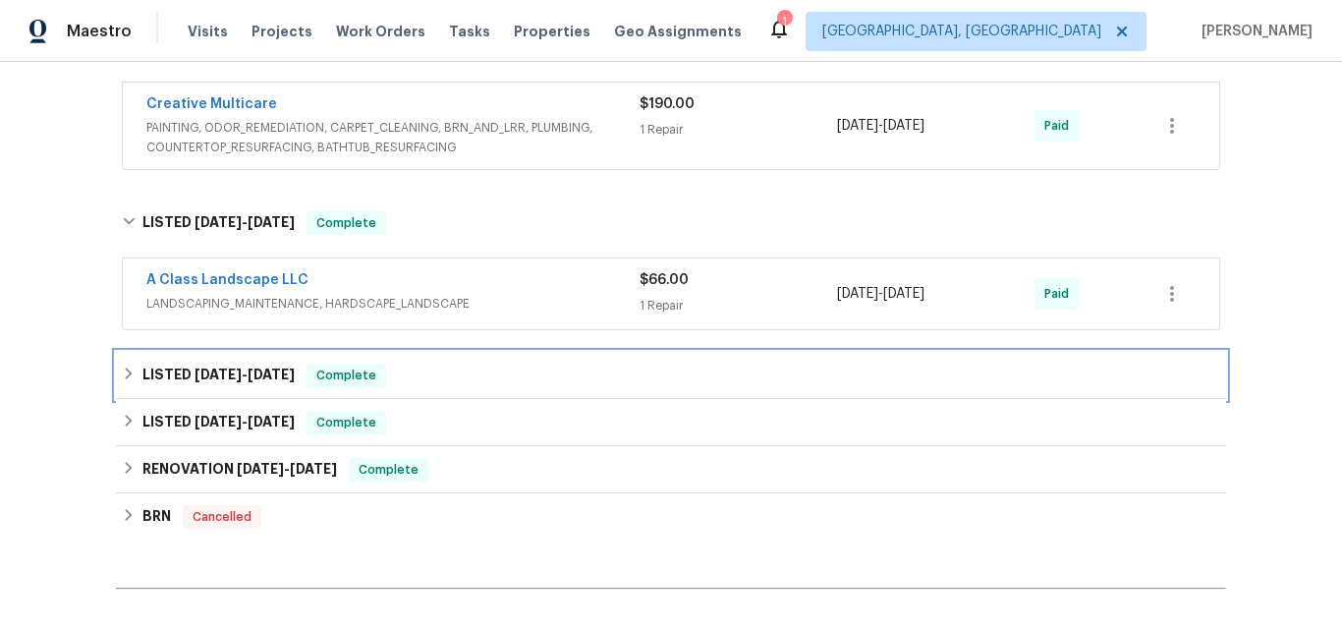
click at [159, 352] on div "LISTED 3/6/25 - 3/7/25 Complete" at bounding box center [671, 375] width 1110 height 47
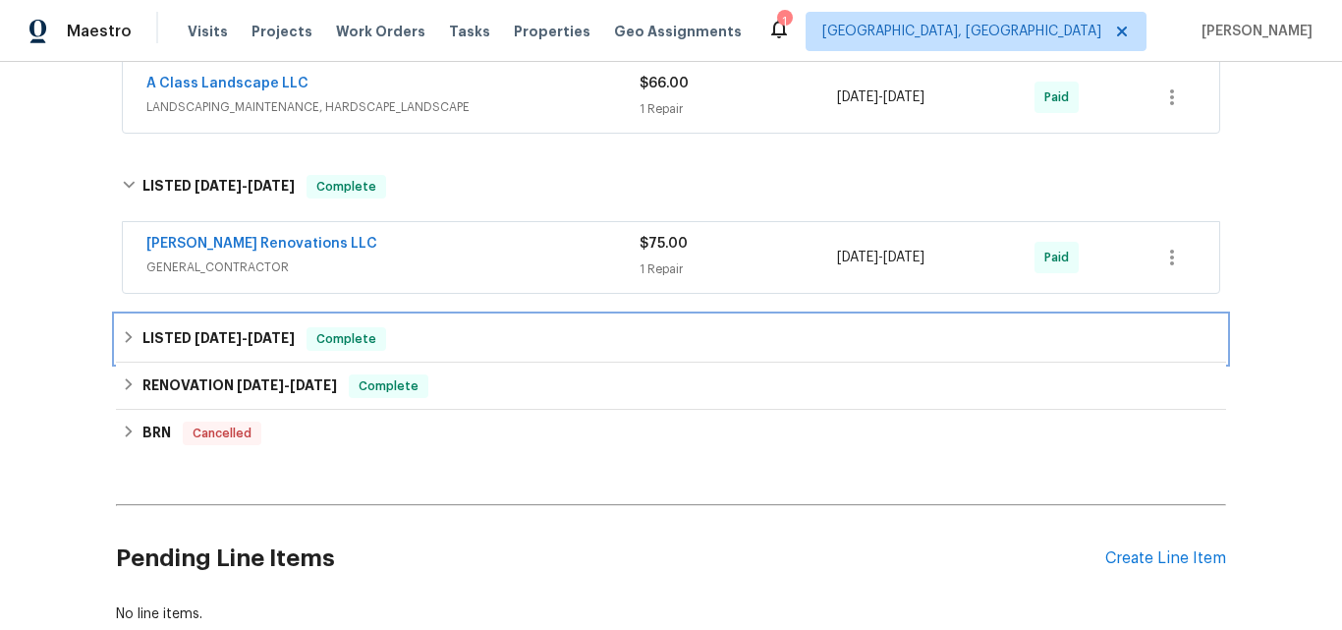
click at [184, 327] on h6 "LISTED 1/30/25 - 1/31/25" at bounding box center [218, 339] width 152 height 24
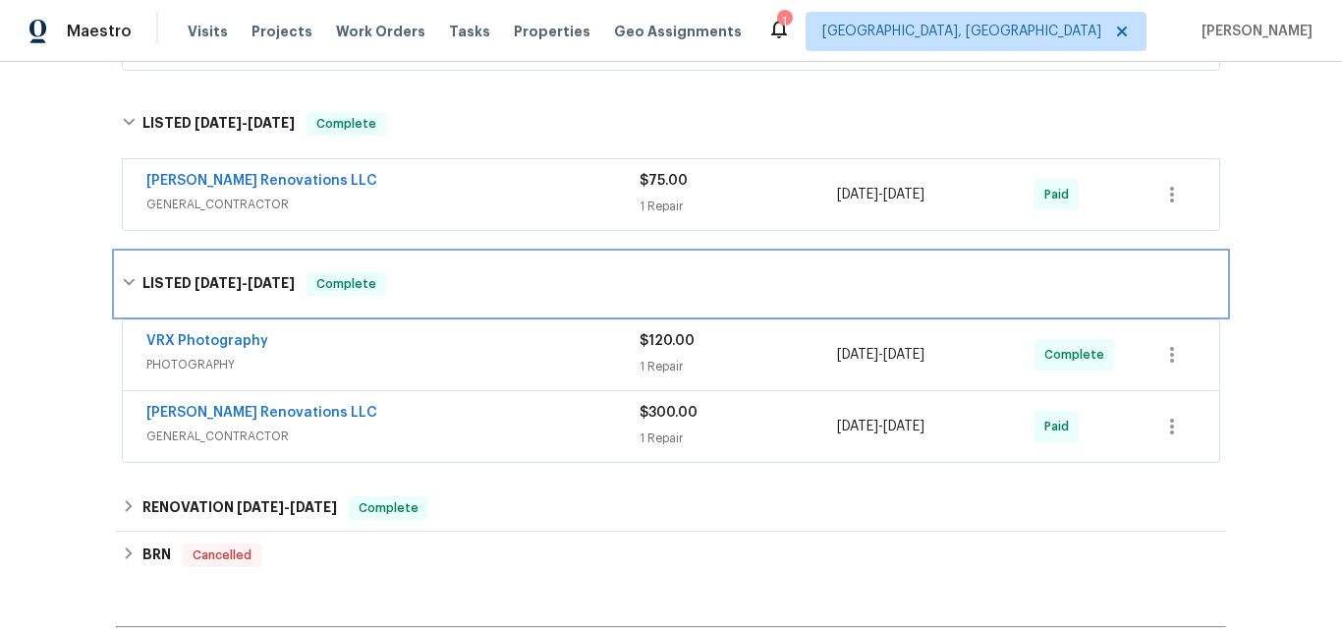
scroll to position [1005, 0]
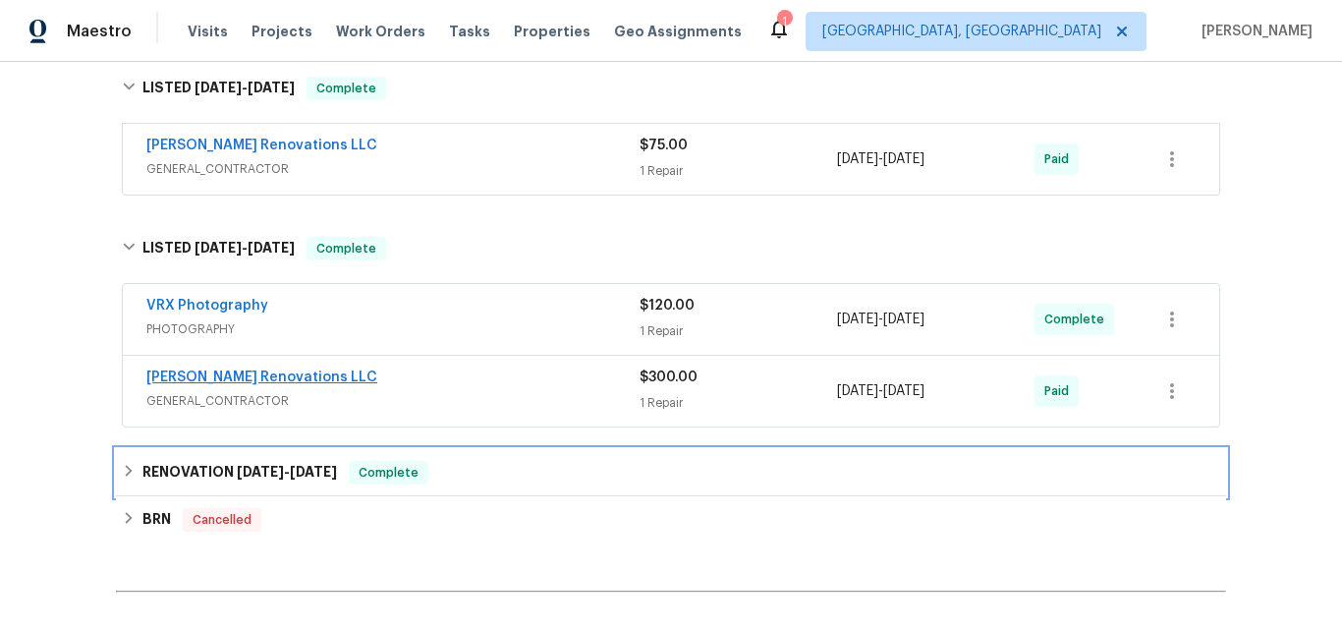
drag, startPoint x: 199, startPoint y: 453, endPoint x: 143, endPoint y: 358, distance: 110.5
click at [195, 461] on h6 "RENOVATION 1/21/25 - 1/27/25" at bounding box center [239, 473] width 194 height 24
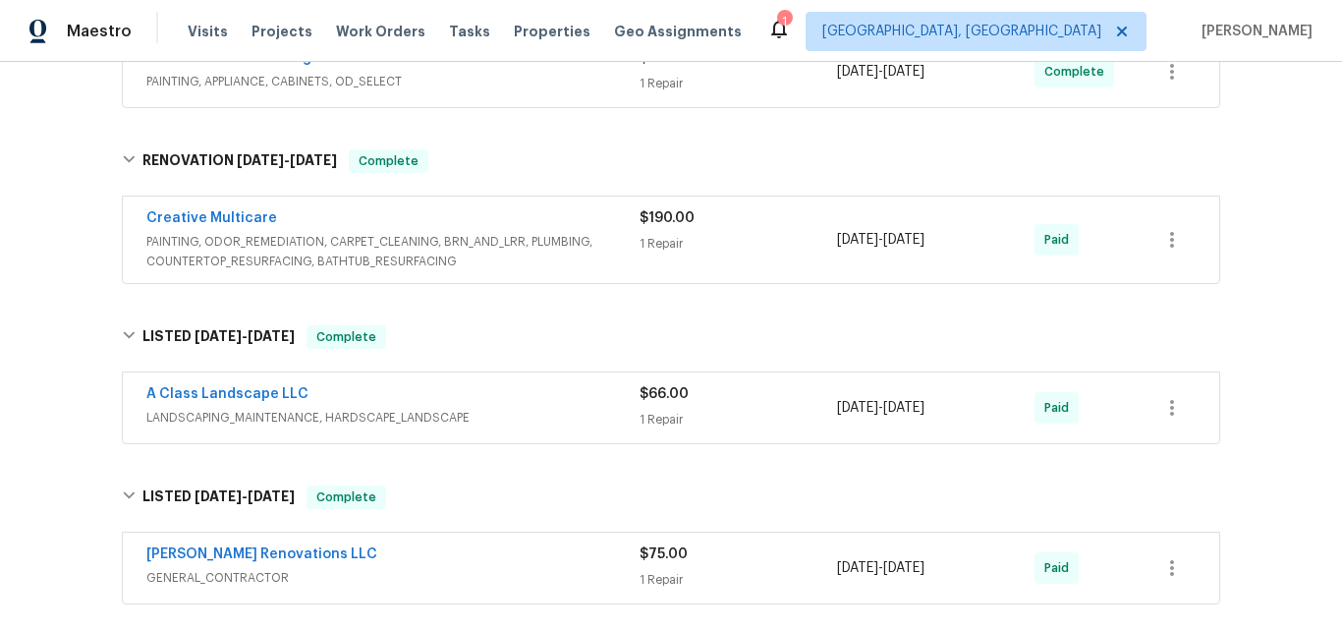
scroll to position [612, 0]
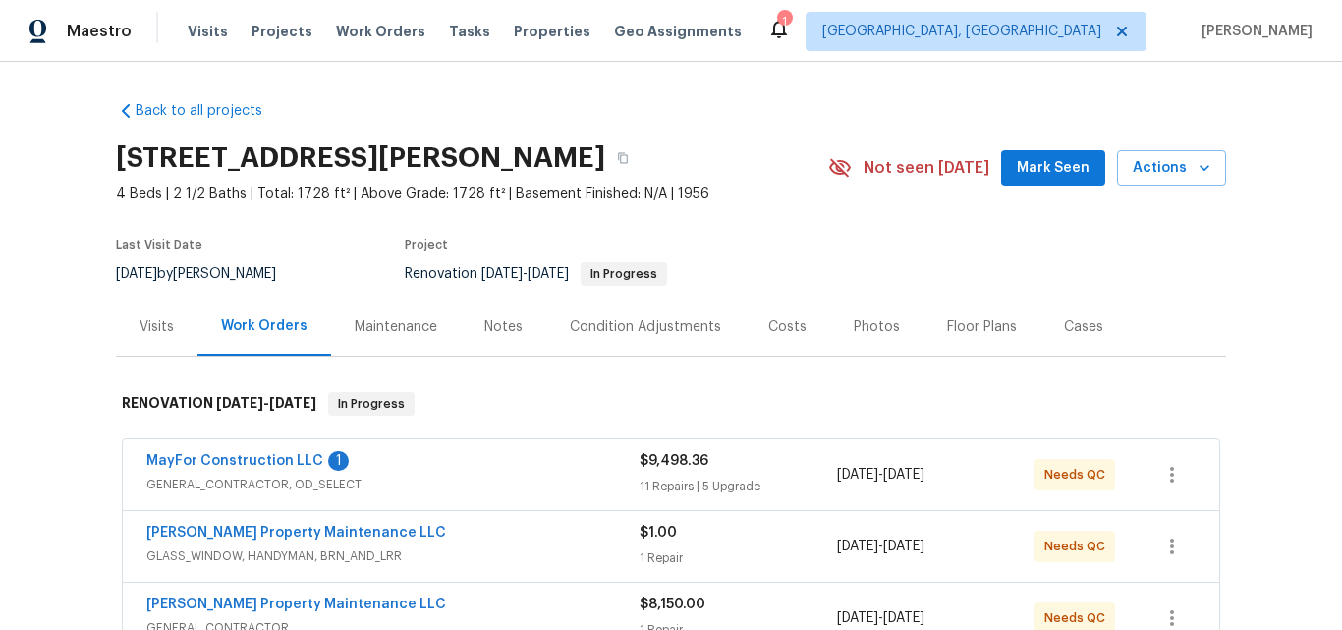
click at [154, 328] on div "Visits" at bounding box center [156, 327] width 34 height 20
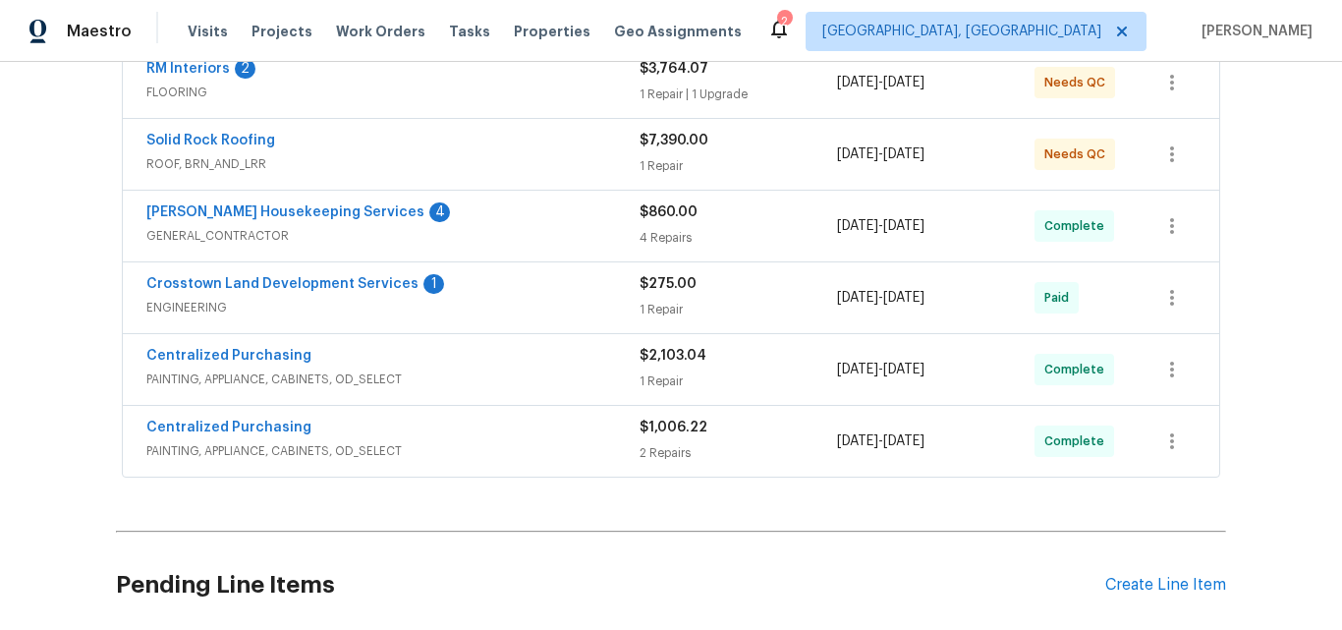
scroll to position [688, 0]
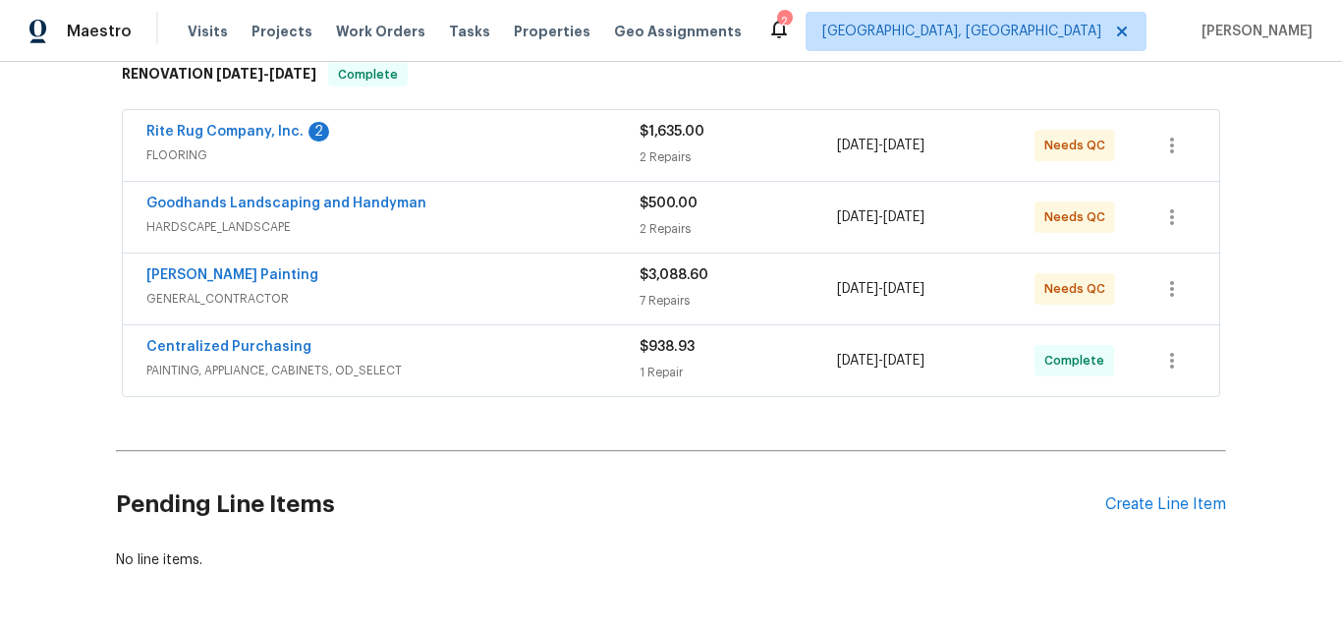
scroll to position [295, 0]
